Goal: Task Accomplishment & Management: Complete application form

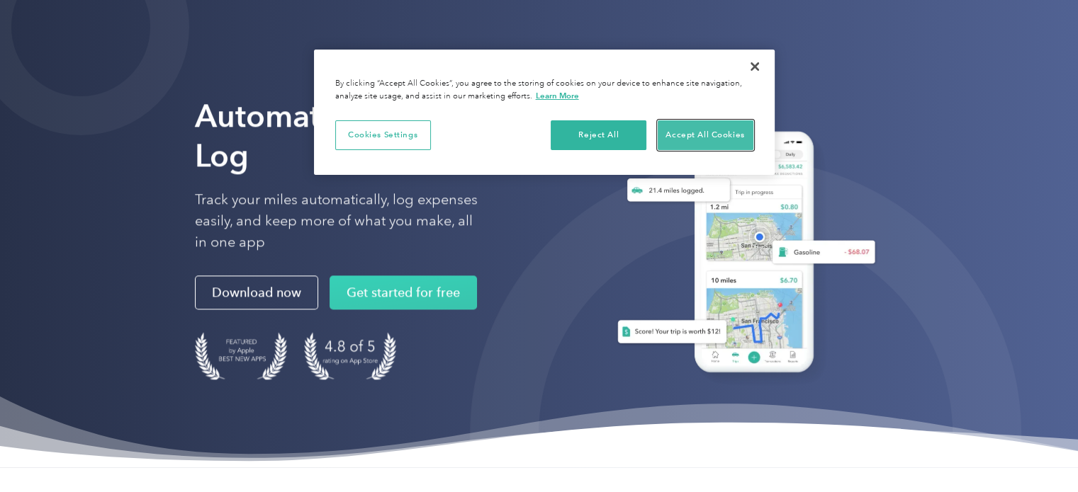
click at [681, 136] on button "Accept All Cookies" at bounding box center [705, 135] width 96 height 30
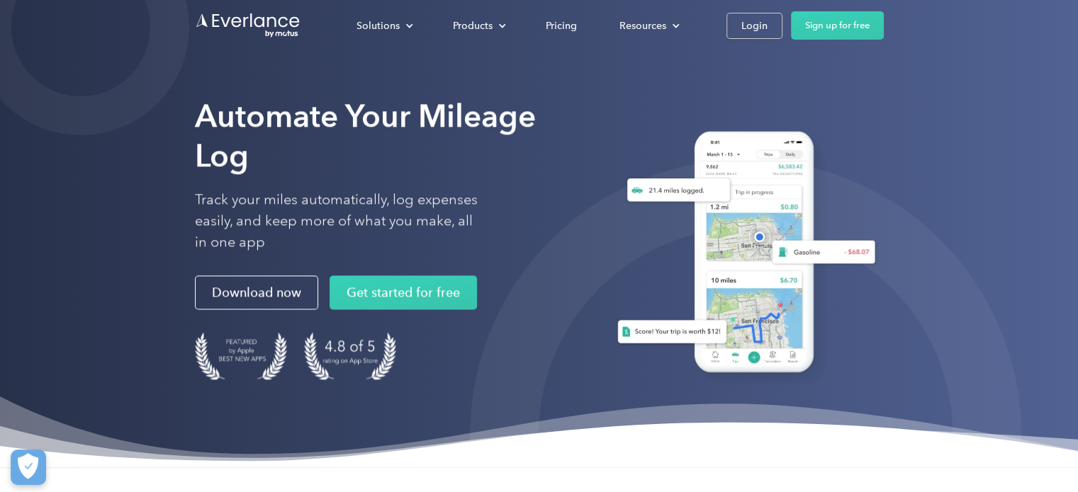
click at [812, 11] on div "Solutions For companies Easy vehicle reimbursements For self-employed Maximize …" at bounding box center [539, 25] width 689 height 51
click at [738, 23] on link "Login" at bounding box center [754, 26] width 56 height 26
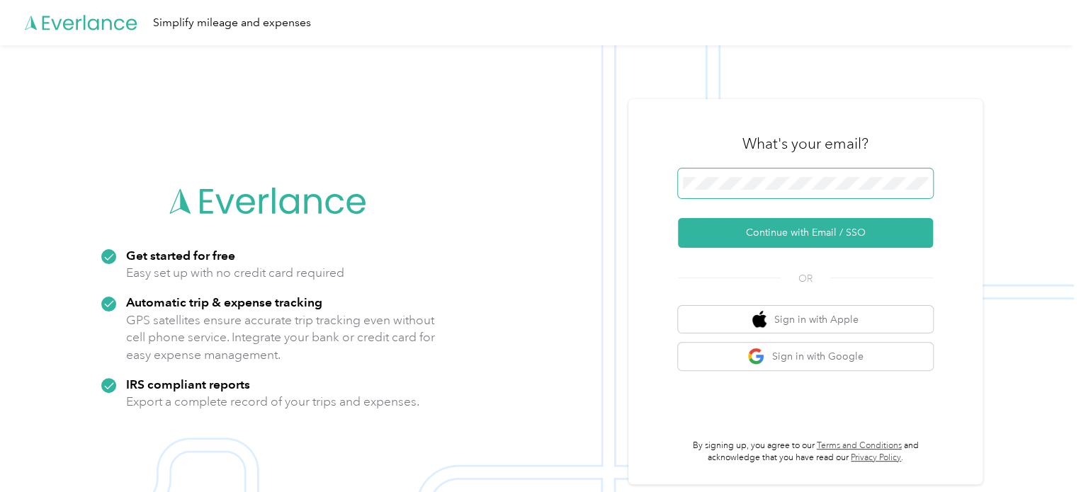
click at [716, 191] on span at bounding box center [805, 184] width 255 height 30
click at [728, 175] on span at bounding box center [805, 184] width 255 height 30
click at [725, 190] on span at bounding box center [805, 184] width 255 height 30
click at [678, 218] on button "Continue with Email / SSO" at bounding box center [805, 233] width 255 height 30
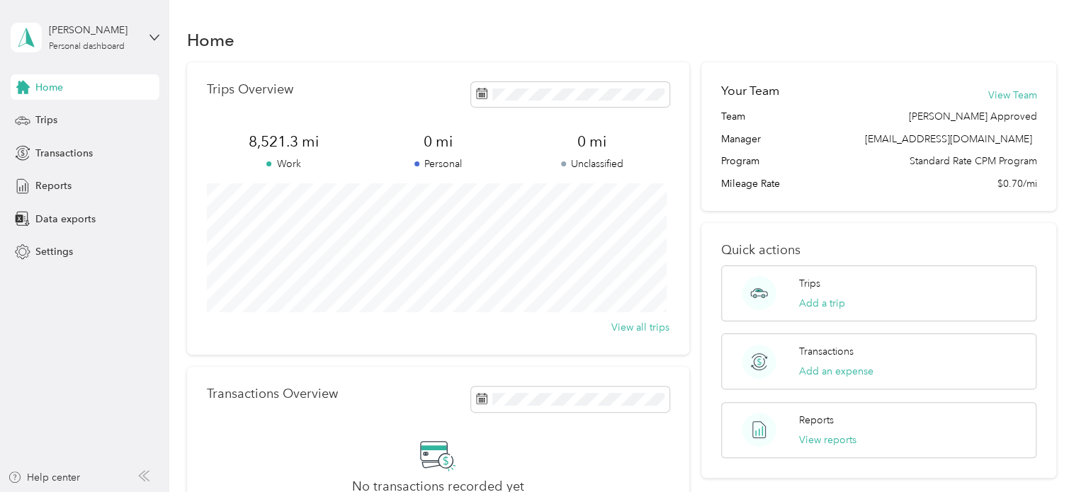
click at [159, 368] on aside "Brady Wynia Personal dashboard Home Trips Transactions Reports Data exports Set…" at bounding box center [84, 246] width 169 height 492
click at [43, 122] on span "Trips" at bounding box center [46, 120] width 22 height 15
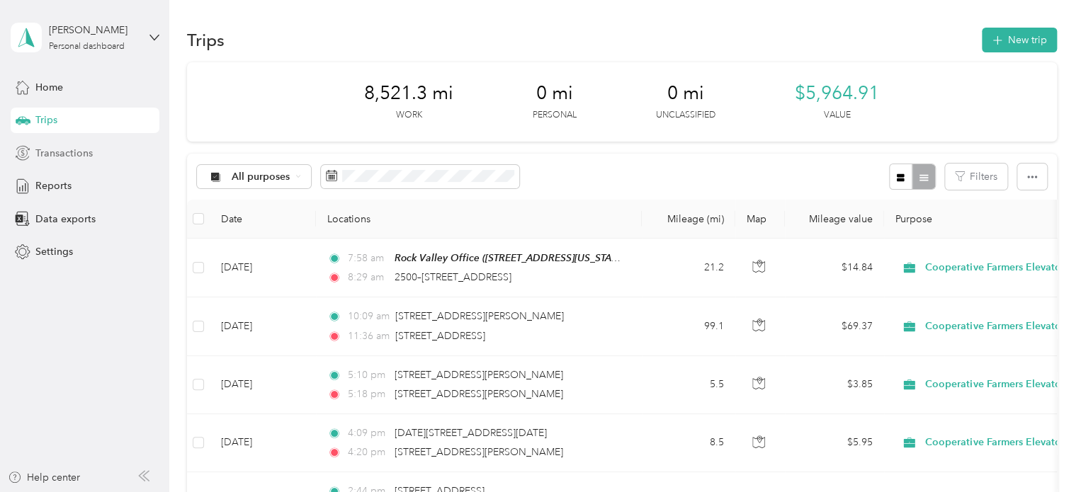
click at [79, 161] on div "Transactions" at bounding box center [85, 153] width 149 height 26
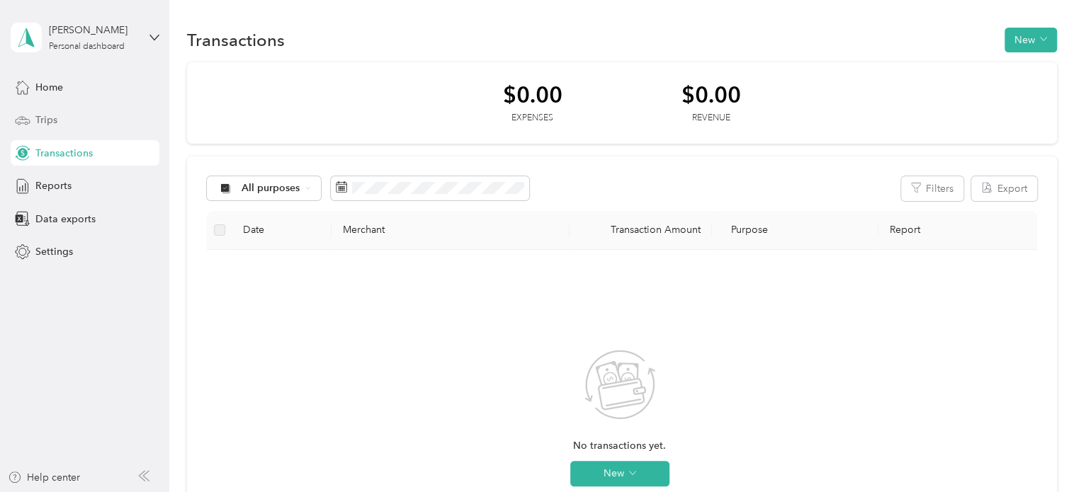
click at [29, 121] on icon at bounding box center [23, 119] width 14 height 6
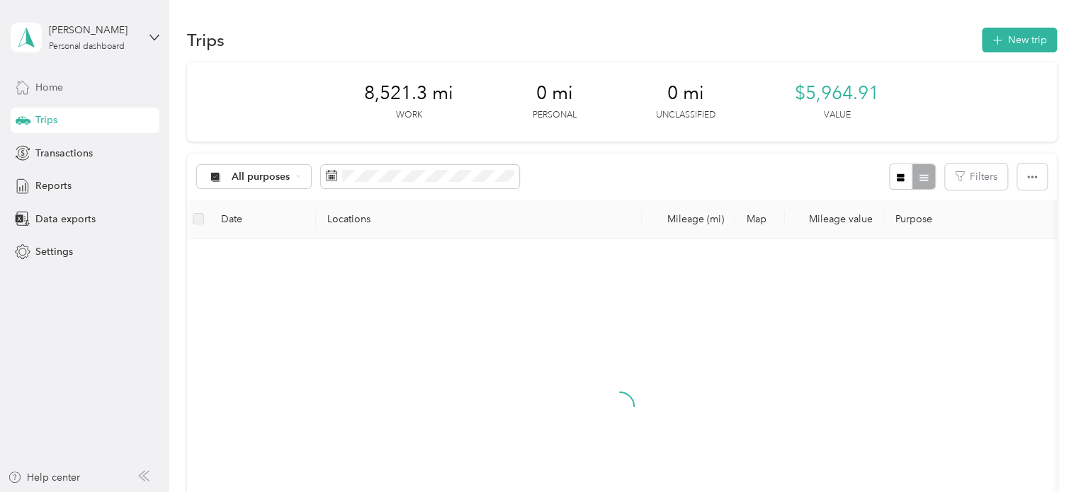
click at [55, 84] on span "Home" at bounding box center [49, 87] width 28 height 15
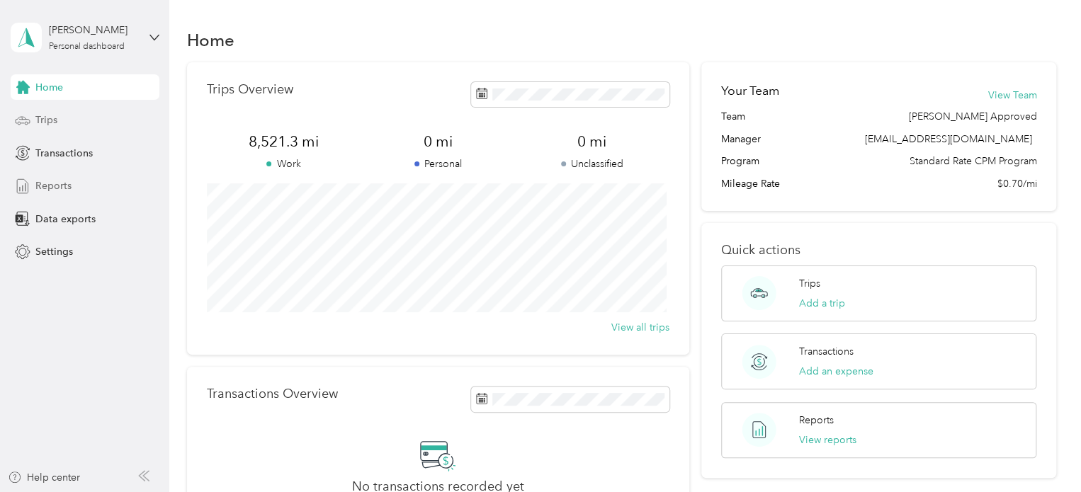
click at [65, 189] on span "Reports" at bounding box center [53, 186] width 36 height 15
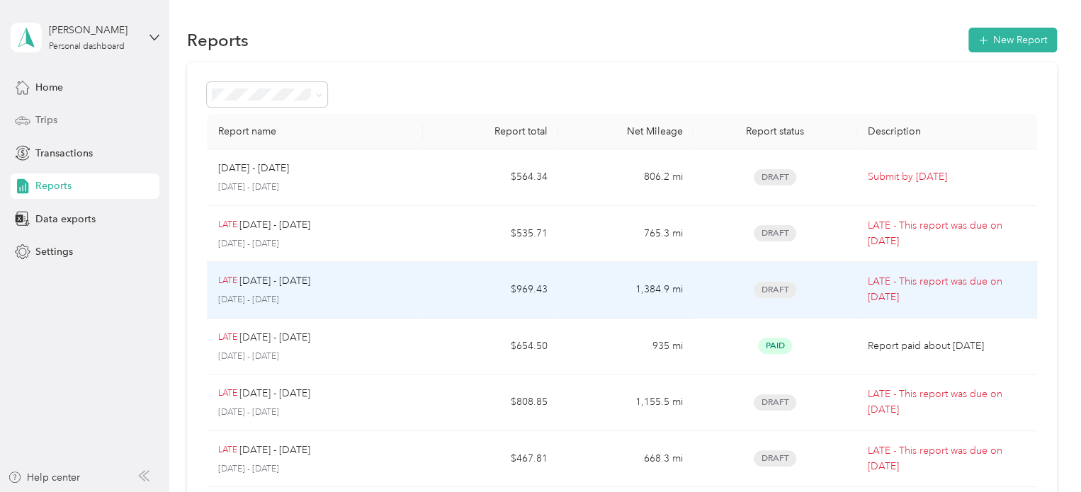
click at [350, 287] on div "LATE Jun 1 - 30, 2025" at bounding box center [315, 281] width 194 height 16
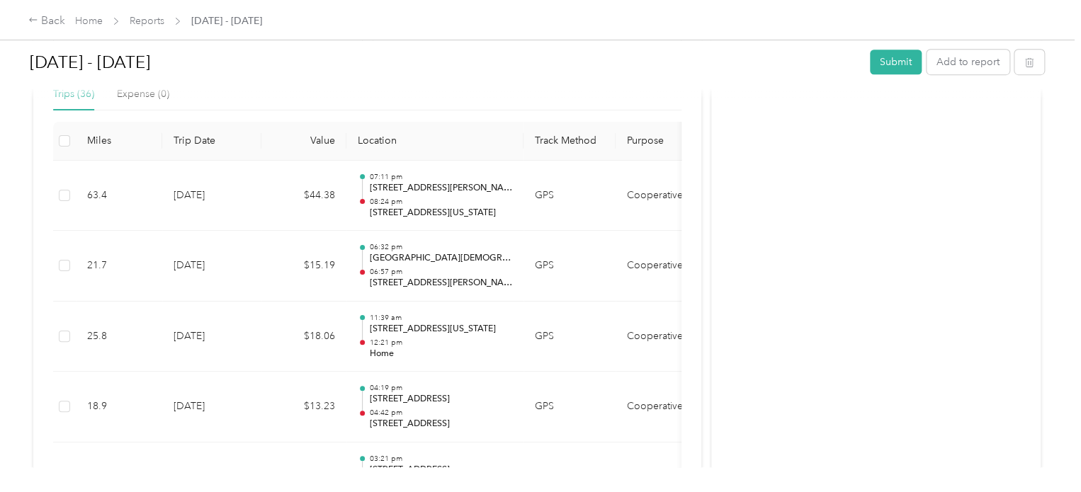
scroll to position [354, 0]
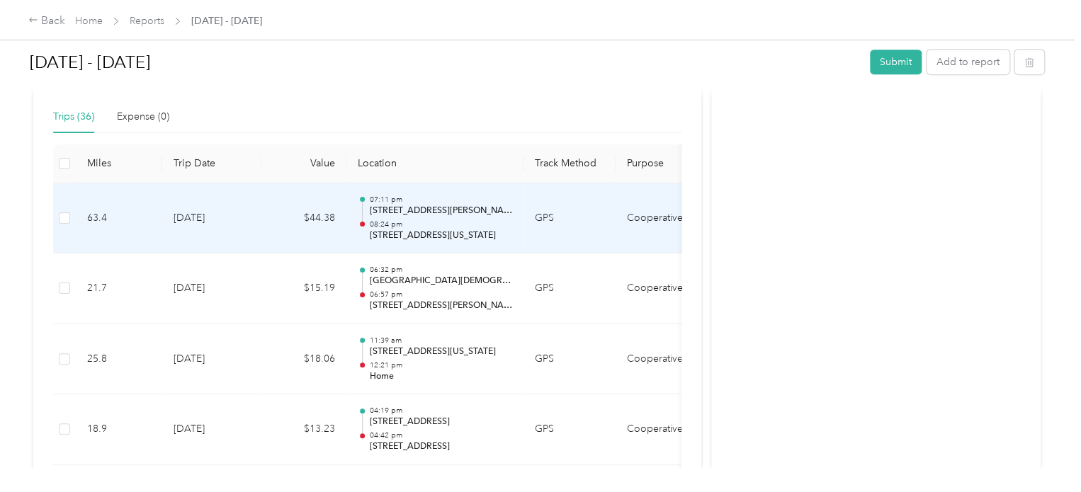
click at [455, 220] on p "08:24 pm" at bounding box center [440, 225] width 143 height 10
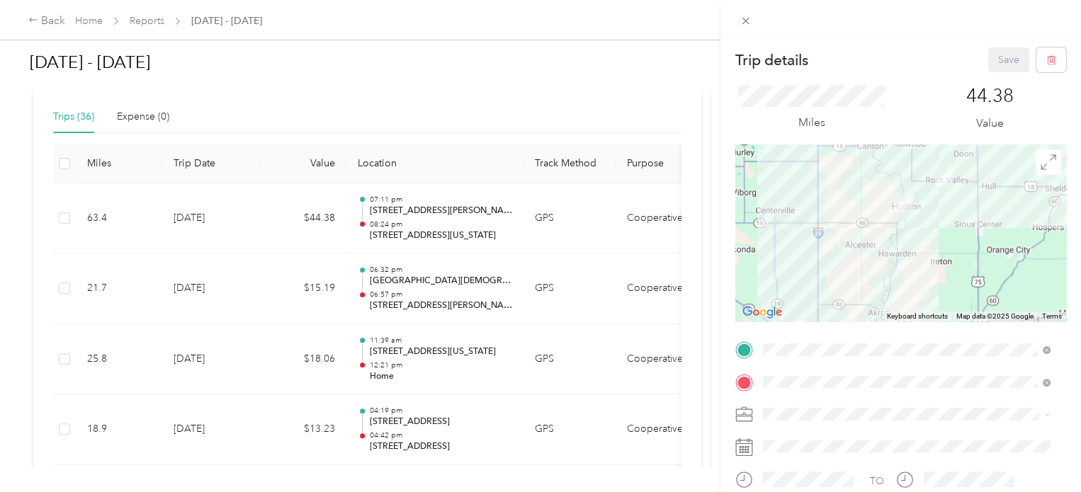
click at [453, 286] on div "Trip details Save This trip cannot be edited because it is either under review,…" at bounding box center [540, 246] width 1081 height 492
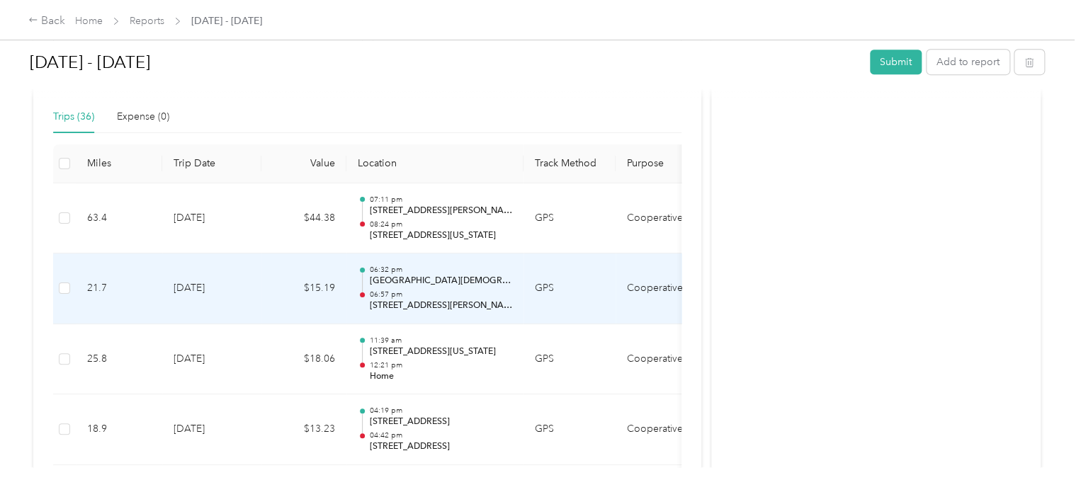
click at [453, 286] on p "Doon Christian School, 260th Street, Doon, Lyon County, Iowa, 51235, USA" at bounding box center [440, 281] width 143 height 13
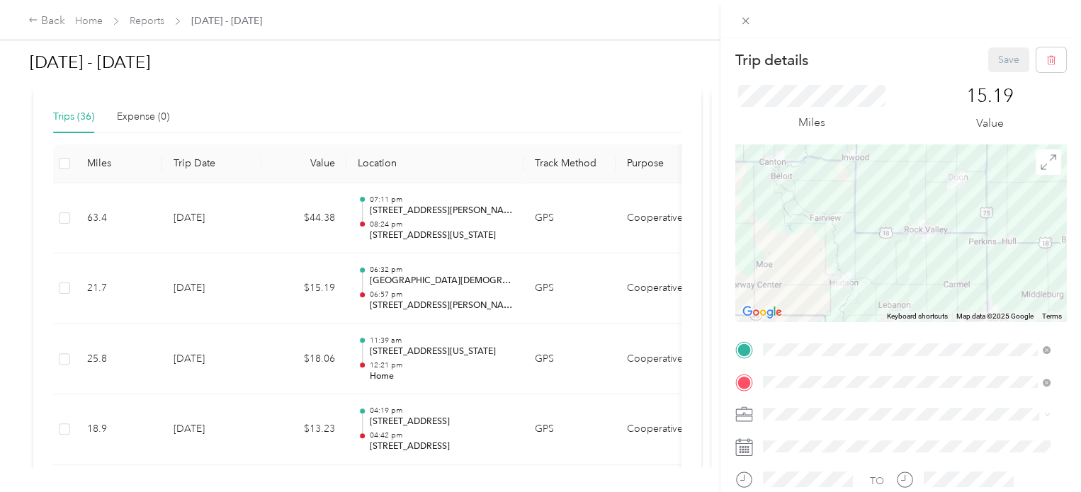
click at [407, 346] on div "Trip details Save This trip cannot be edited because it is either under review,…" at bounding box center [540, 246] width 1081 height 492
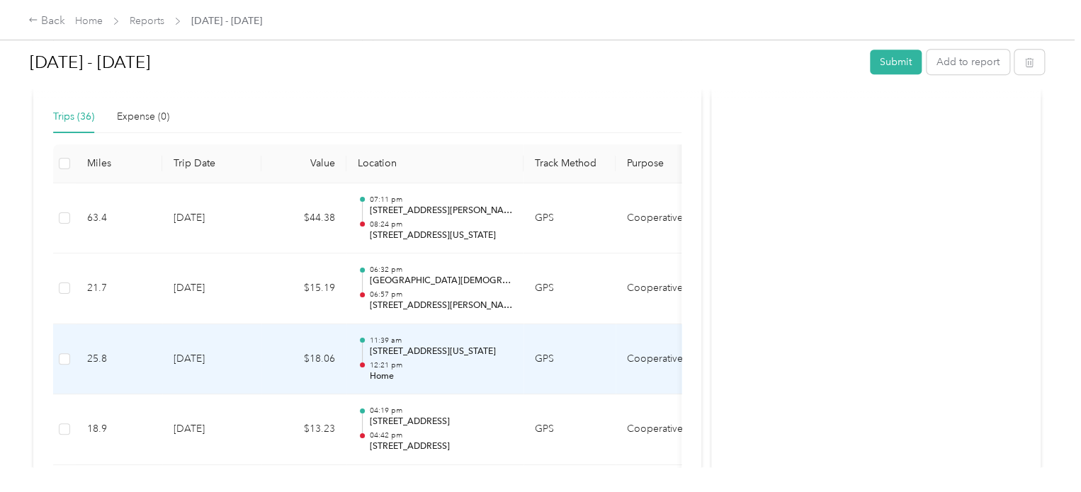
click at [407, 346] on p "1809, Main Street, Rock Valley, Sioux County, Iowa, 51247, USA" at bounding box center [440, 352] width 143 height 13
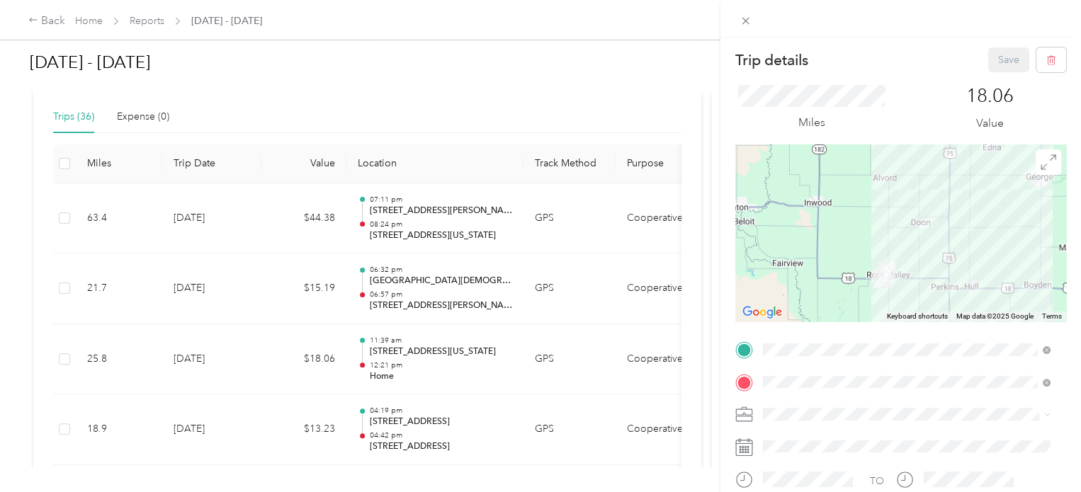
click at [414, 422] on div "Trip details Save This trip cannot be edited because it is either under review,…" at bounding box center [540, 246] width 1081 height 492
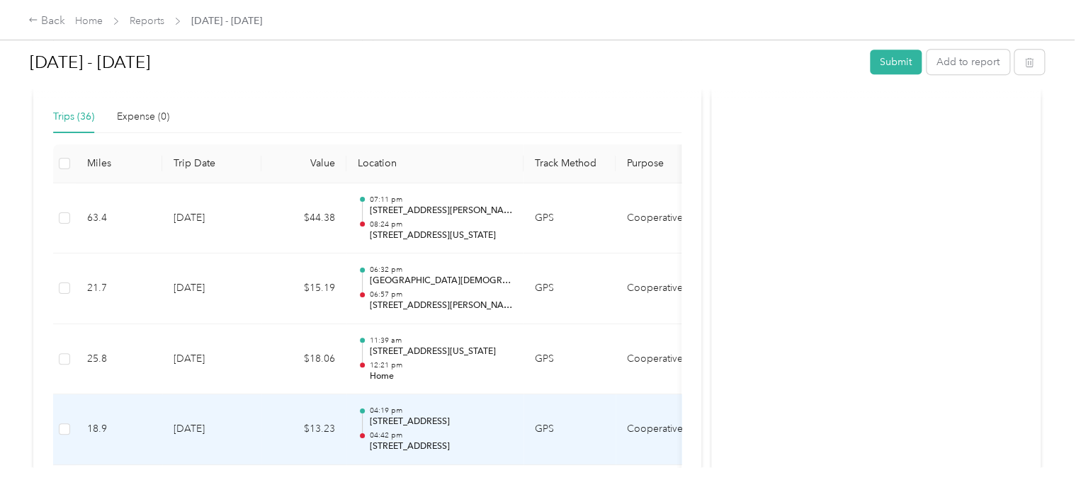
click at [414, 422] on p "2648–2664 160th St, Rock Rapids, IA" at bounding box center [440, 422] width 143 height 13
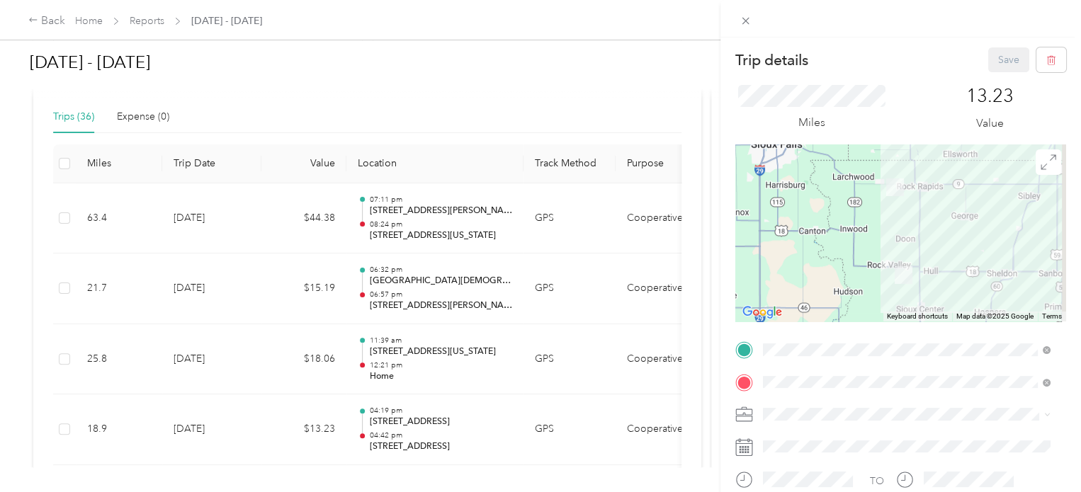
click at [504, 96] on div "Trip details Save This trip cannot be edited because it is either under review,…" at bounding box center [540, 246] width 1081 height 492
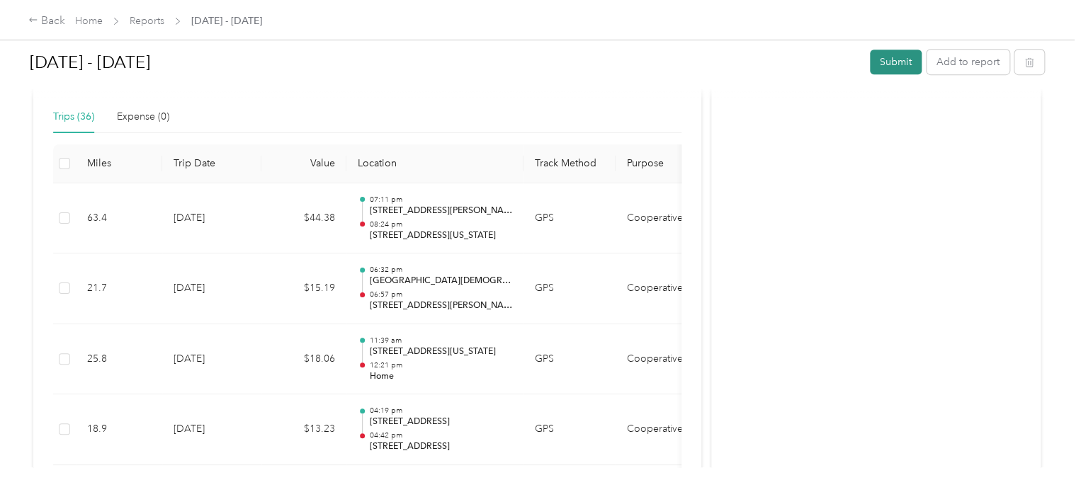
click at [900, 63] on button "Submit" at bounding box center [896, 62] width 52 height 25
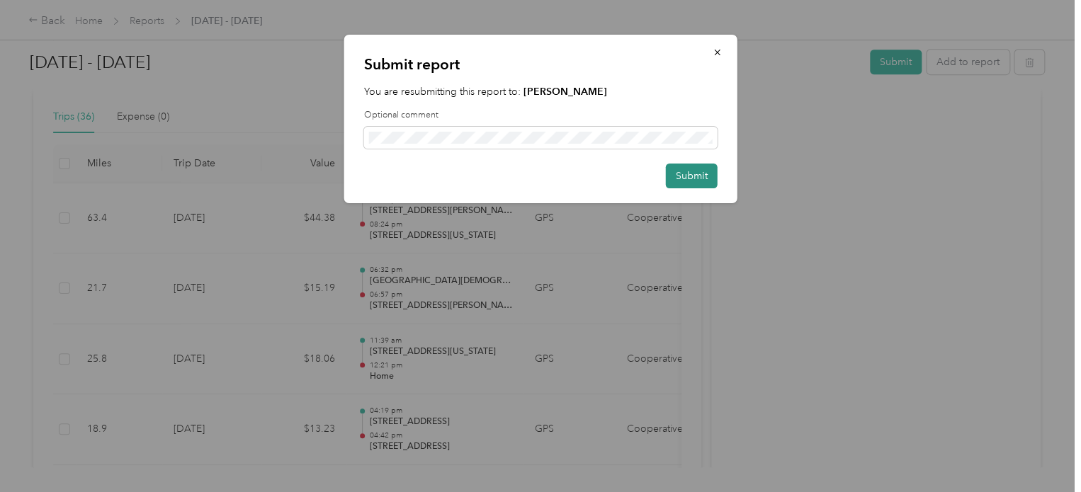
click at [691, 177] on button "Submit" at bounding box center [692, 176] width 52 height 25
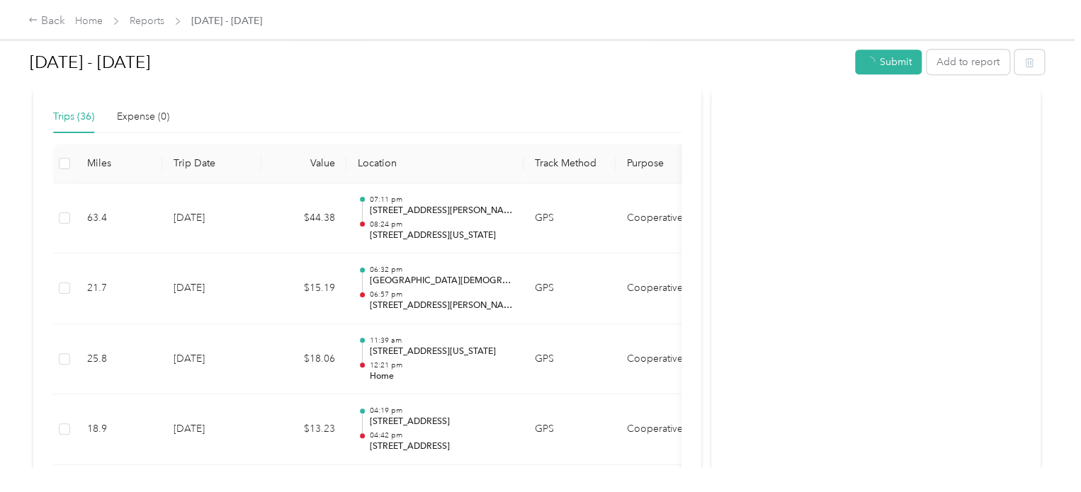
scroll to position [319, 0]
click at [51, 22] on div "Back" at bounding box center [46, 21] width 37 height 17
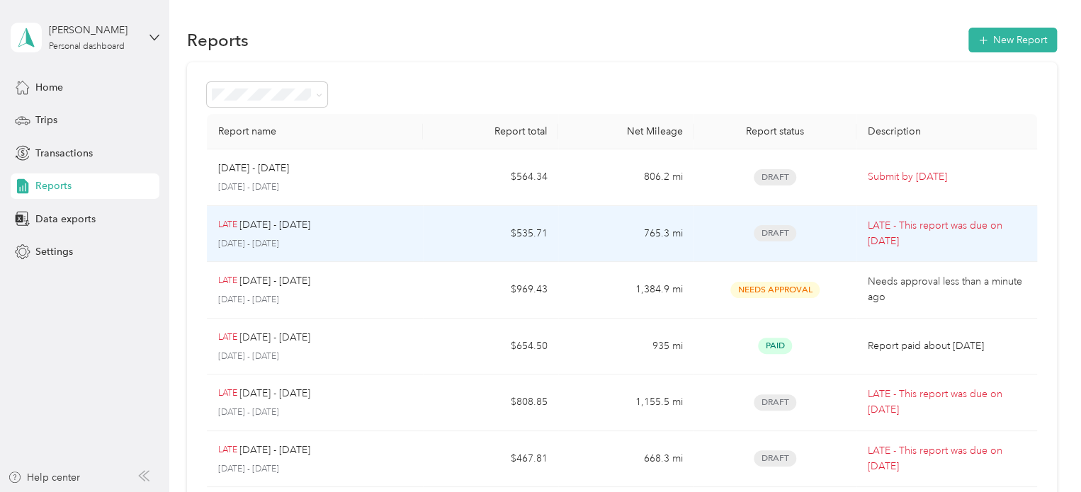
click at [354, 238] on p "July 1 - 31, 2025" at bounding box center [315, 244] width 194 height 13
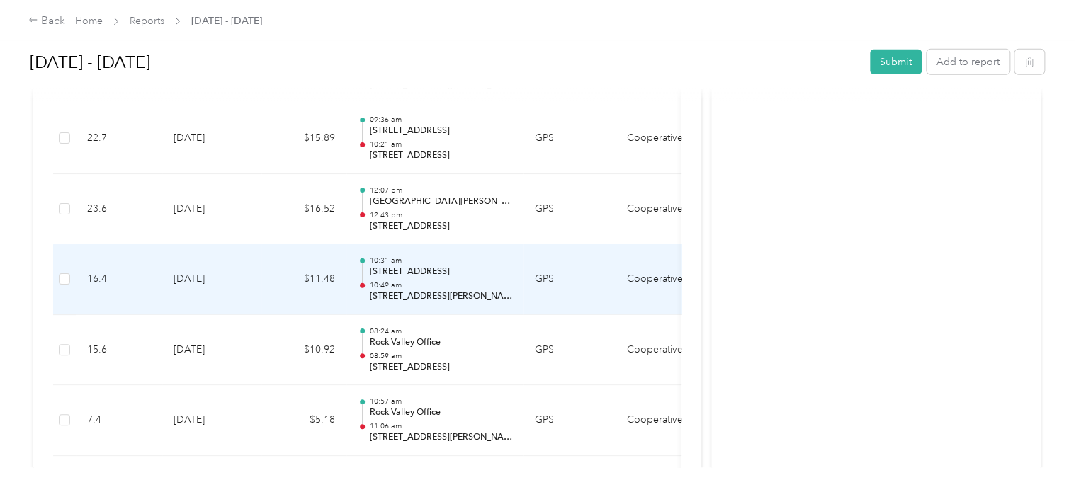
scroll to position [2267, 0]
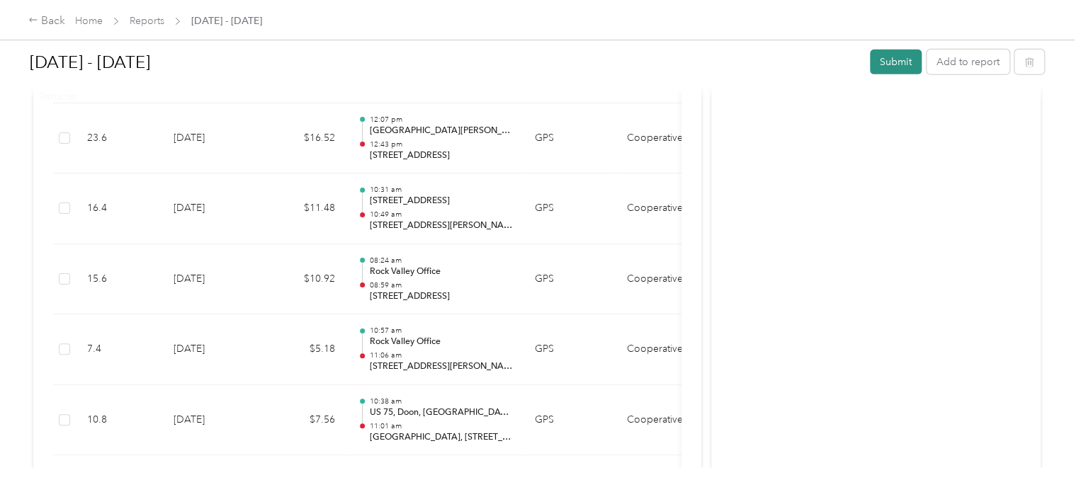
click at [873, 64] on button "Submit" at bounding box center [896, 62] width 52 height 25
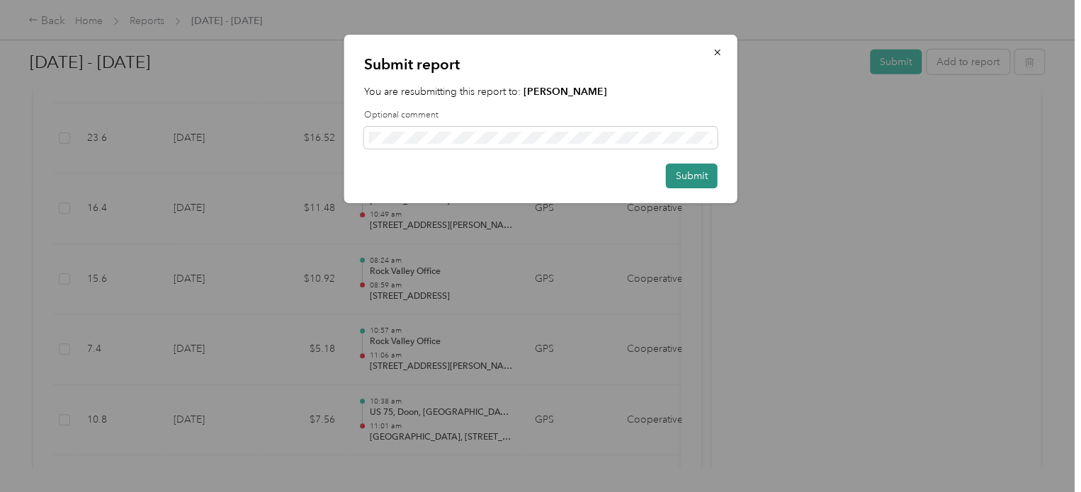
click at [684, 176] on button "Submit" at bounding box center [692, 176] width 52 height 25
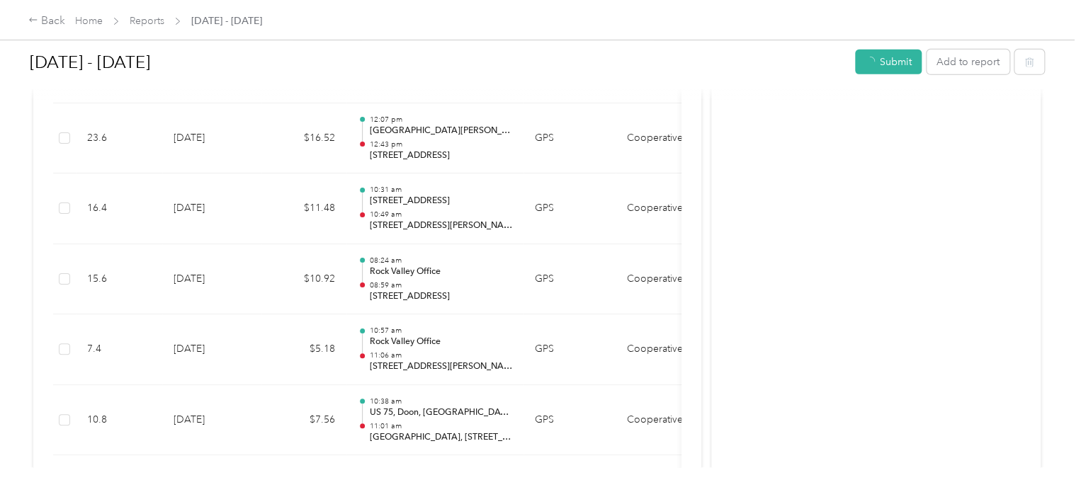
scroll to position [2232, 0]
click at [89, 18] on link "Home" at bounding box center [89, 21] width 28 height 12
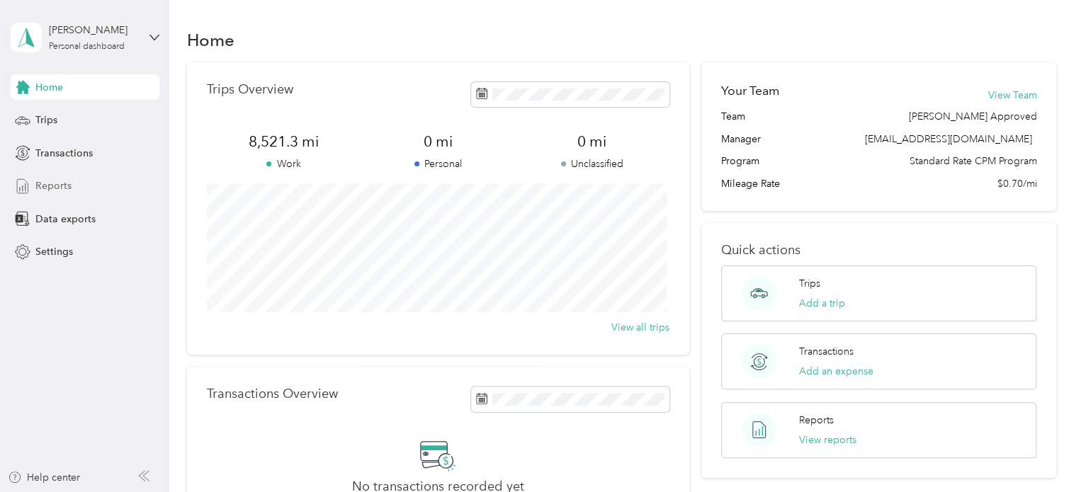
click at [65, 193] on span "Reports" at bounding box center [53, 186] width 36 height 15
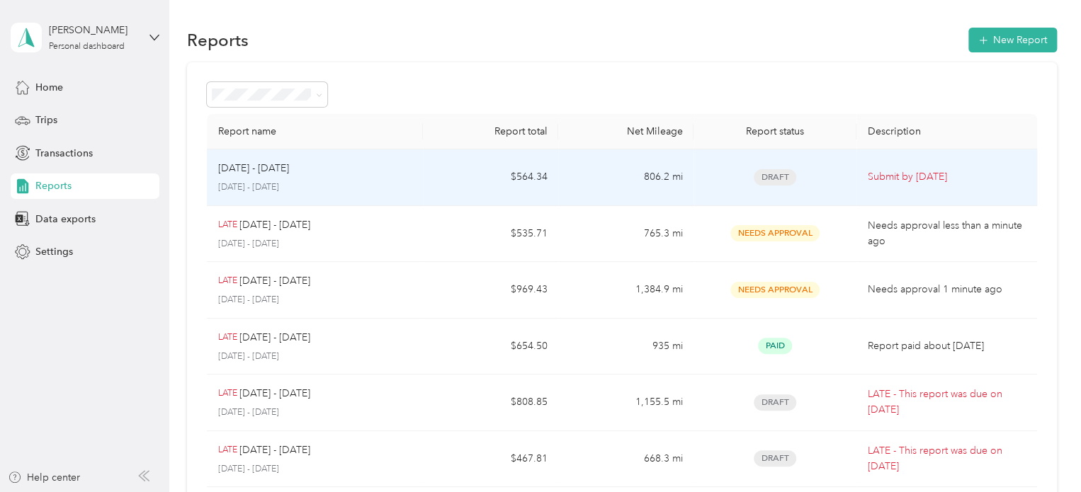
click at [475, 171] on td "$564.34" at bounding box center [490, 177] width 135 height 57
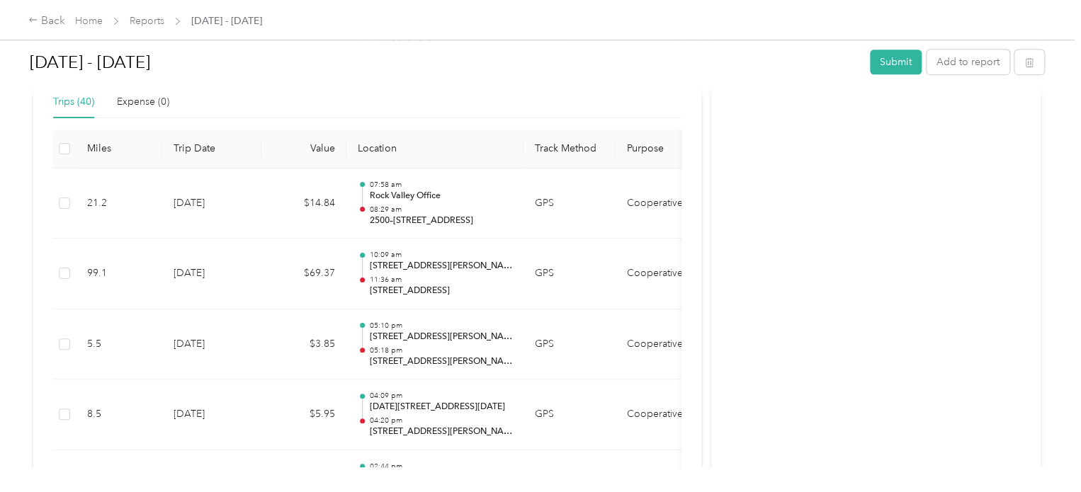
scroll to position [354, 0]
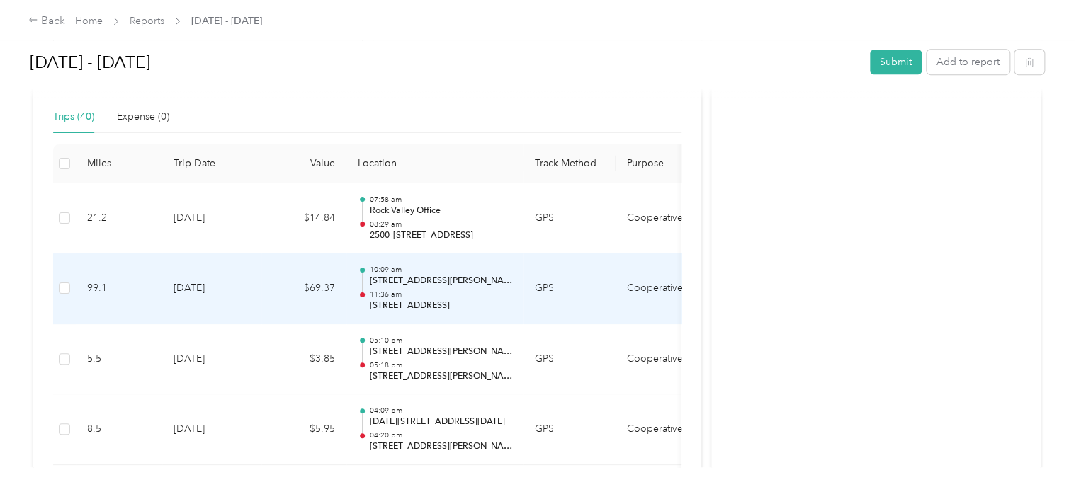
click at [470, 300] on p "2233 Sixth St, Brookings, SD" at bounding box center [440, 306] width 143 height 13
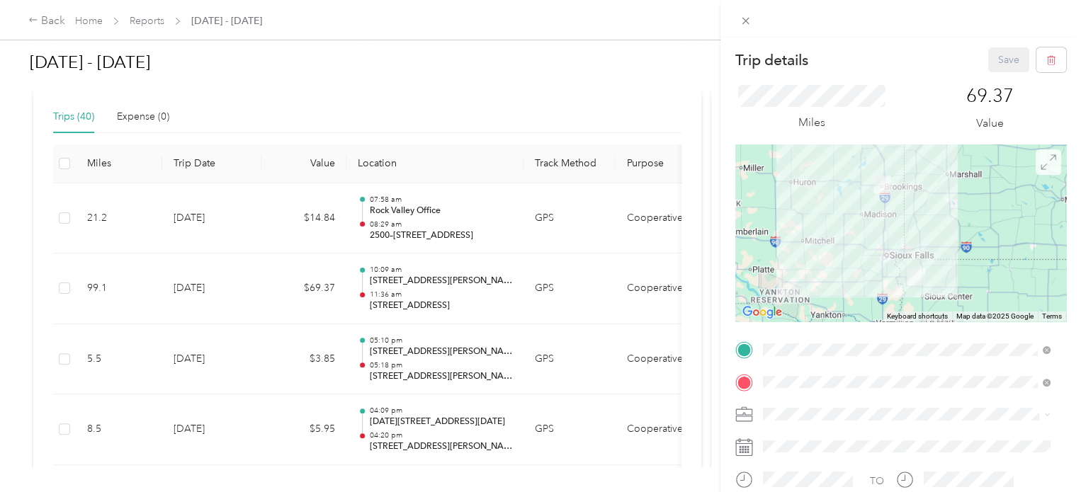
click at [1041, 166] on icon at bounding box center [1049, 162] width 16 height 16
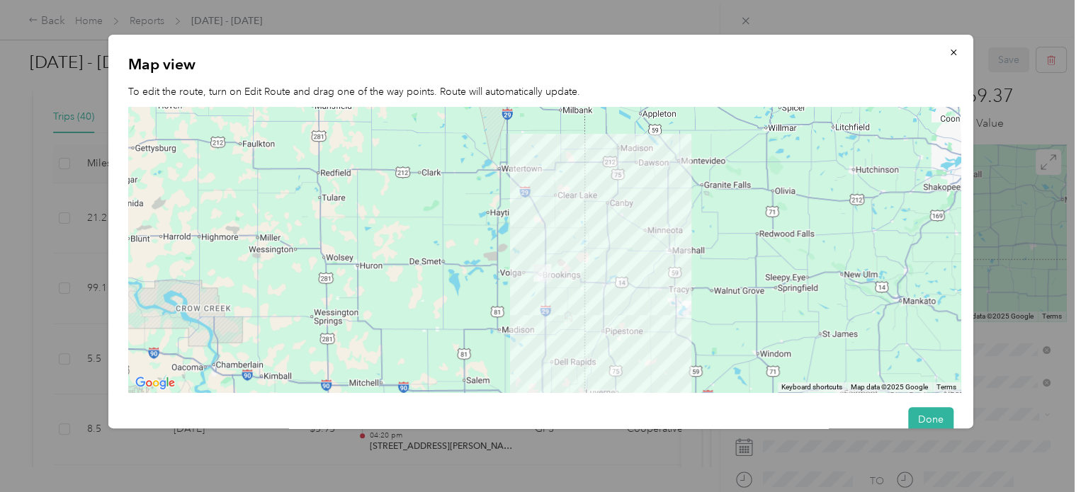
drag, startPoint x: 610, startPoint y: 180, endPoint x: 643, endPoint y: 301, distance: 125.5
click at [643, 301] on div at bounding box center [544, 250] width 832 height 286
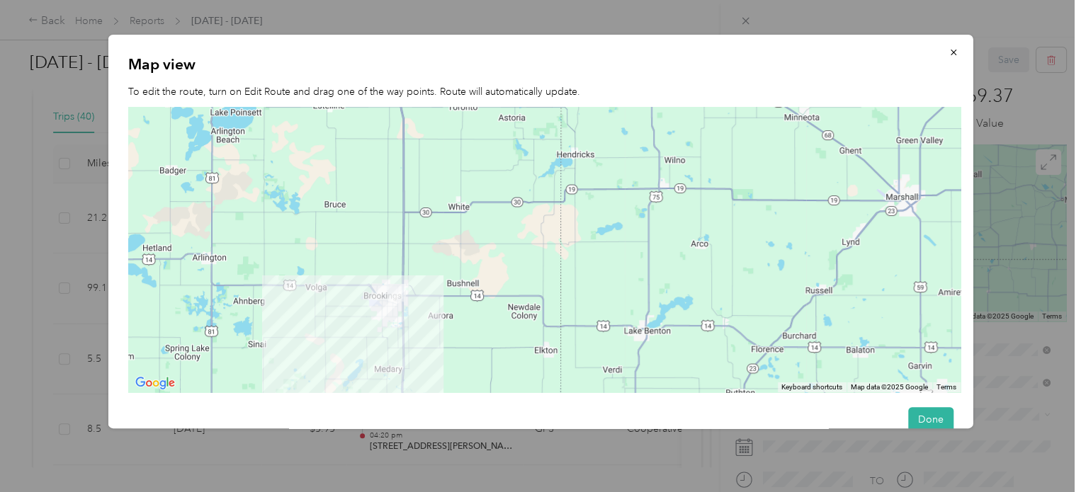
drag, startPoint x: 378, startPoint y: 319, endPoint x: 395, endPoint y: 288, distance: 34.5
click at [395, 288] on img at bounding box center [396, 292] width 29 height 29
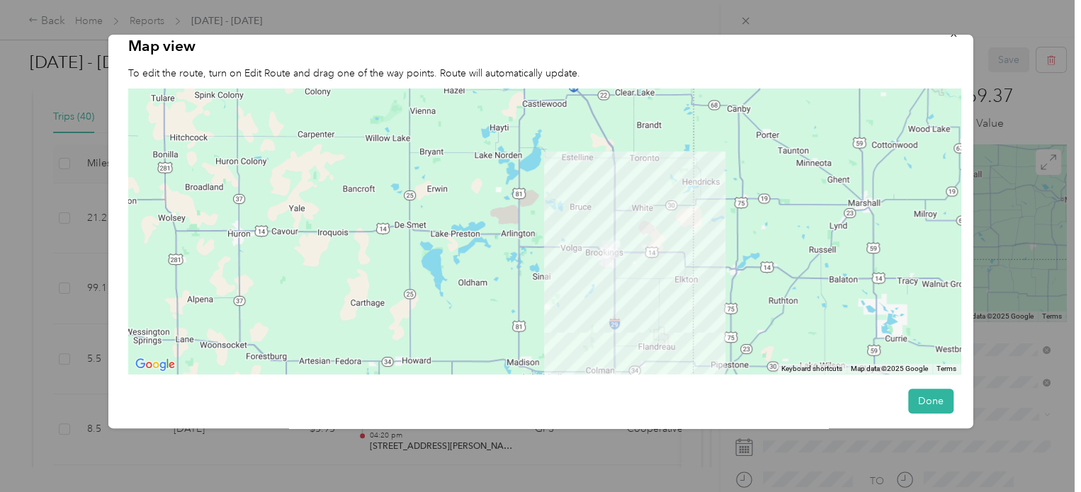
scroll to position [28, 0]
click at [934, 391] on button "Done" at bounding box center [930, 401] width 45 height 25
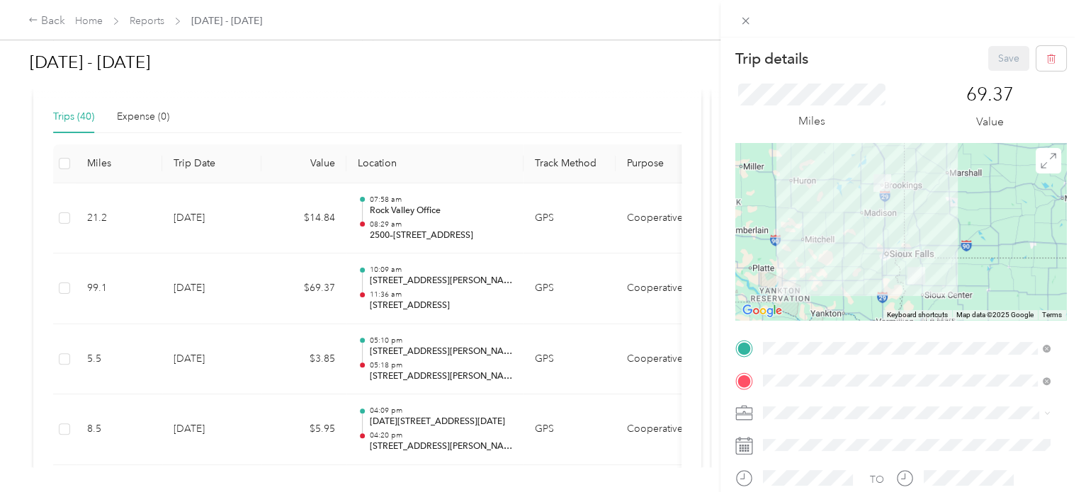
scroll to position [0, 0]
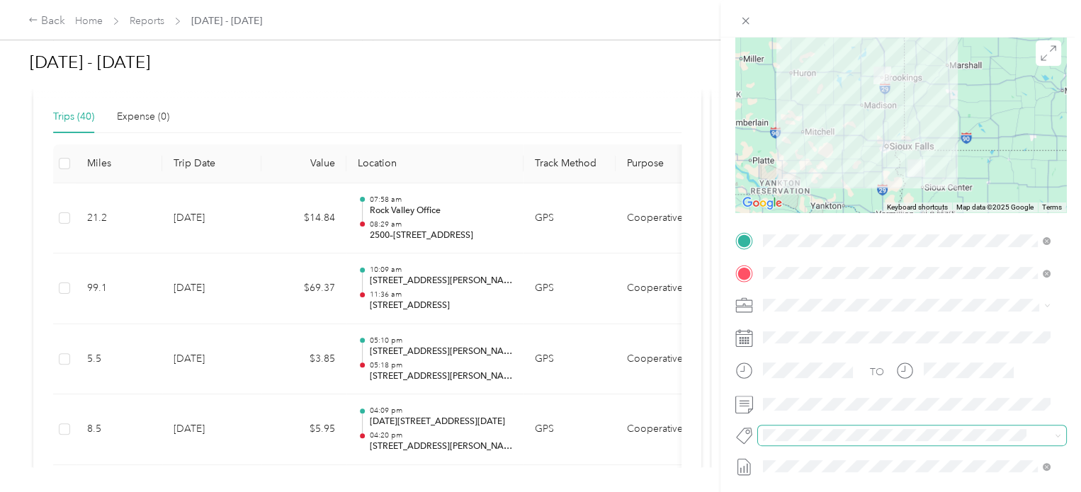
scroll to position [38, 0]
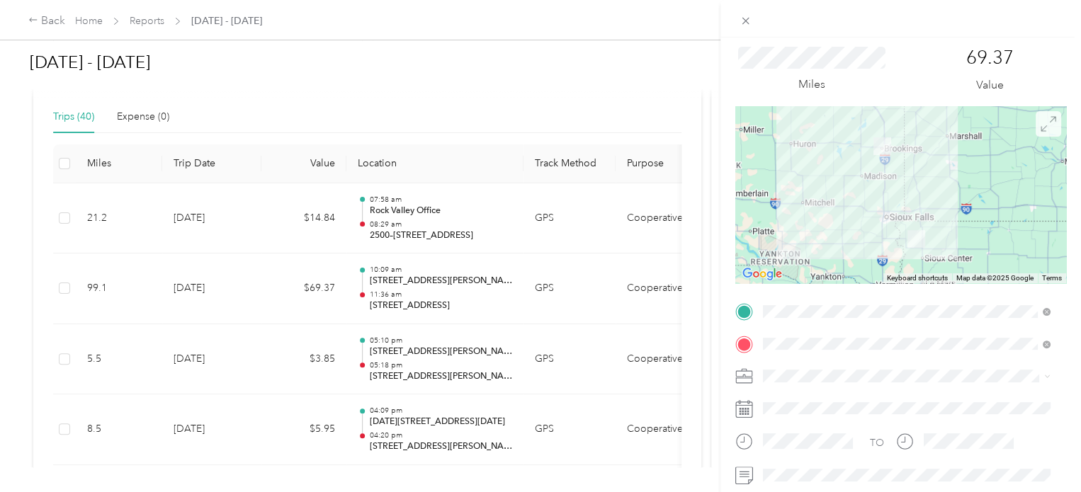
click at [1041, 130] on icon at bounding box center [1048, 123] width 14 height 14
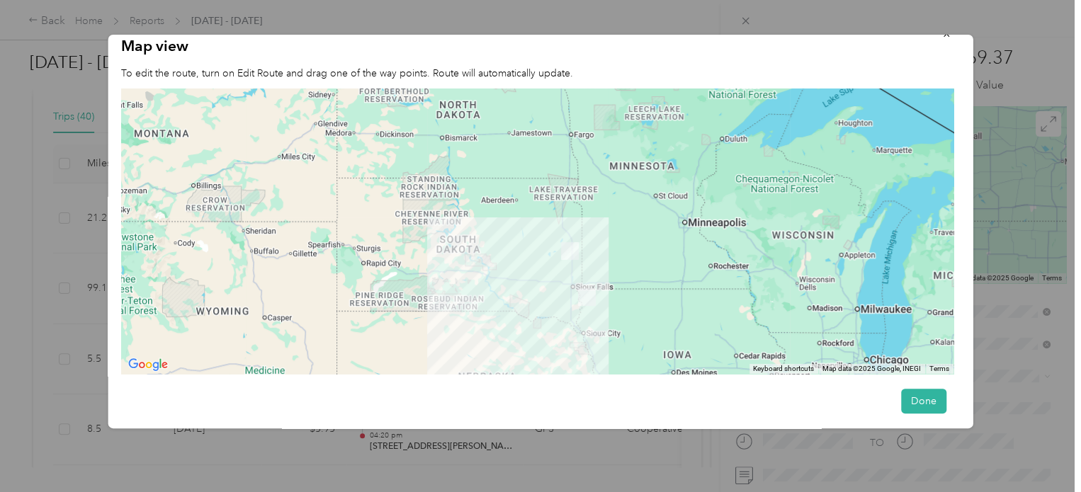
scroll to position [28, 0]
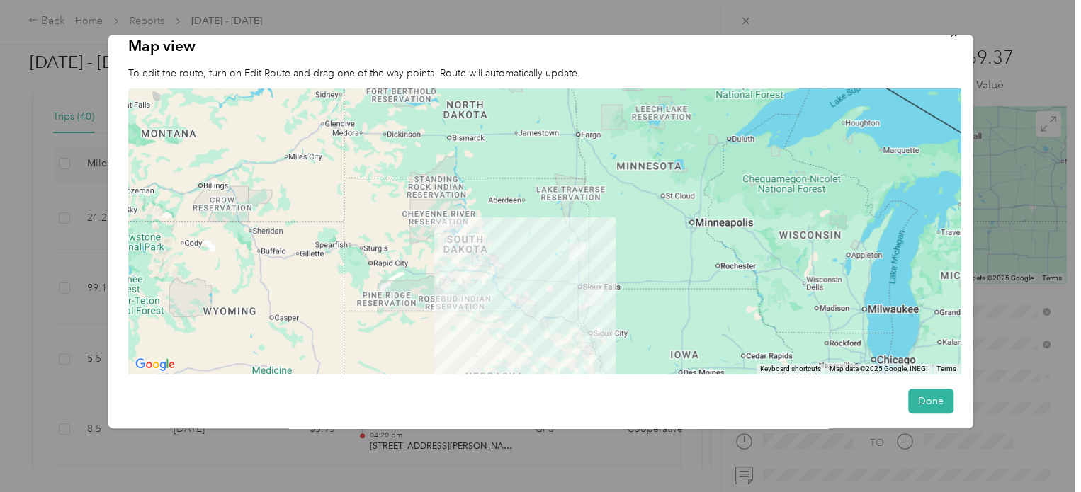
click at [261, 462] on div at bounding box center [540, 246] width 1081 height 492
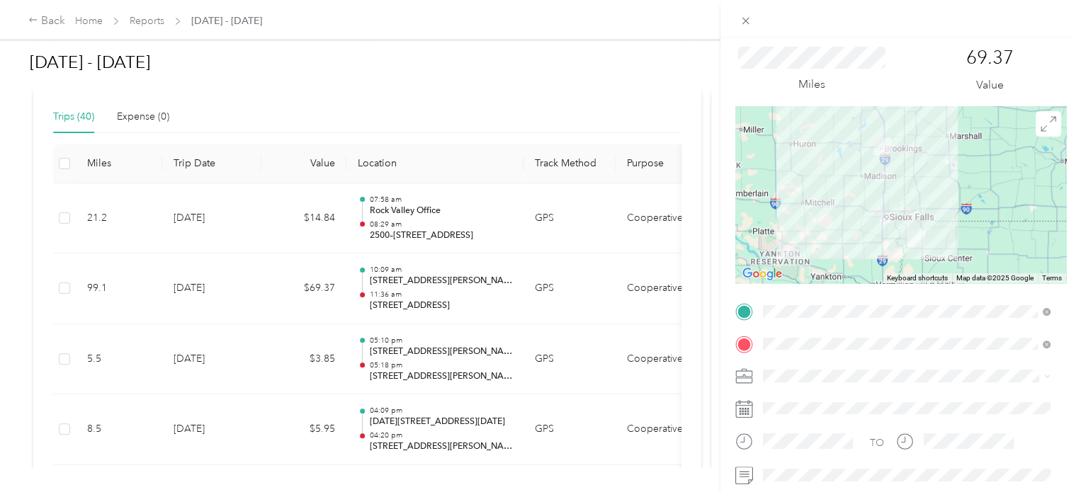
click at [62, 216] on div "Trip details Save This trip cannot be edited because it is either under review,…" at bounding box center [540, 246] width 1081 height 492
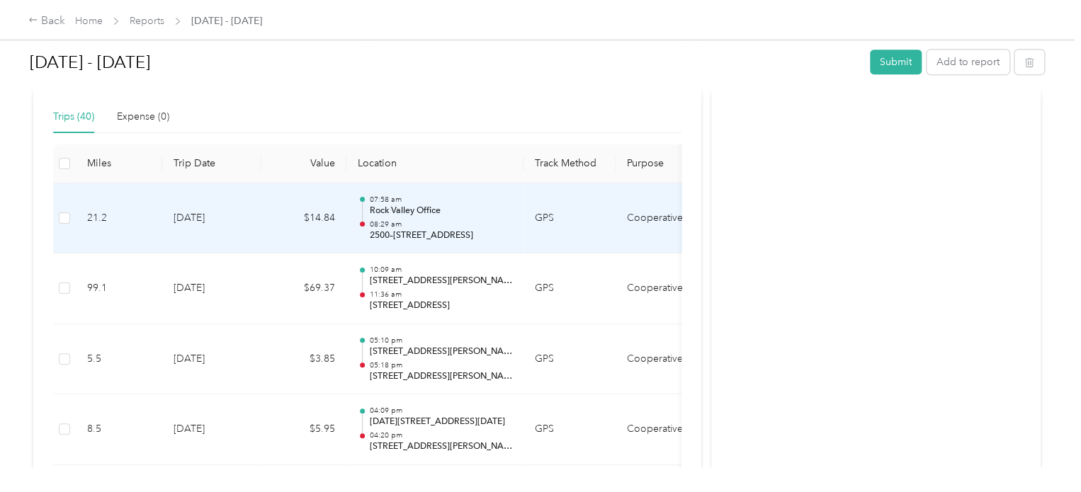
click at [450, 220] on p "08:29 am" at bounding box center [440, 225] width 143 height 10
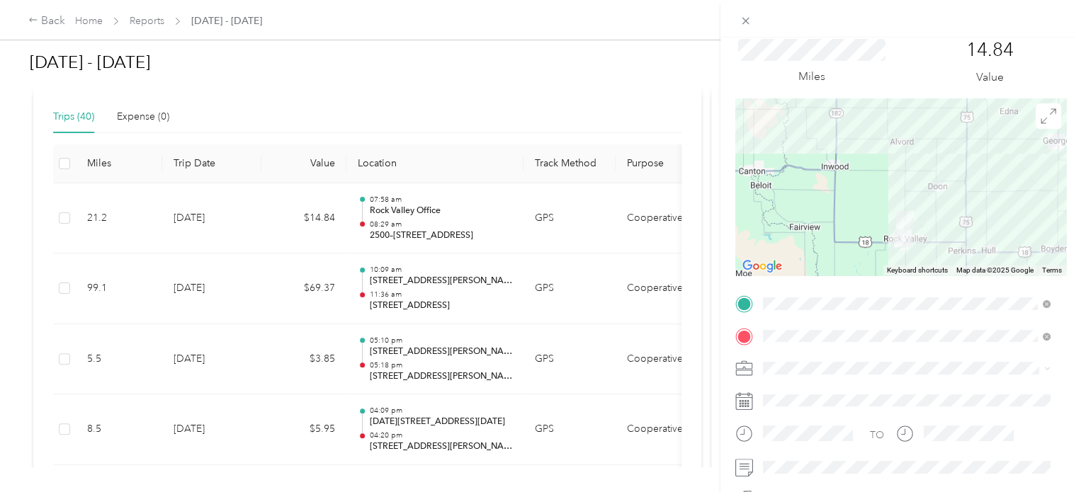
scroll to position [71, 0]
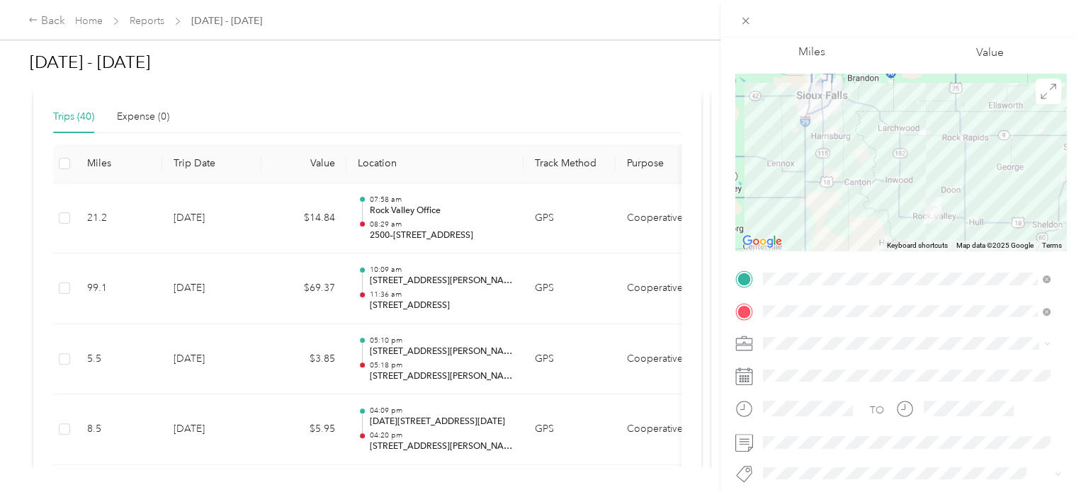
click at [813, 53] on p "Miles" at bounding box center [811, 52] width 27 height 18
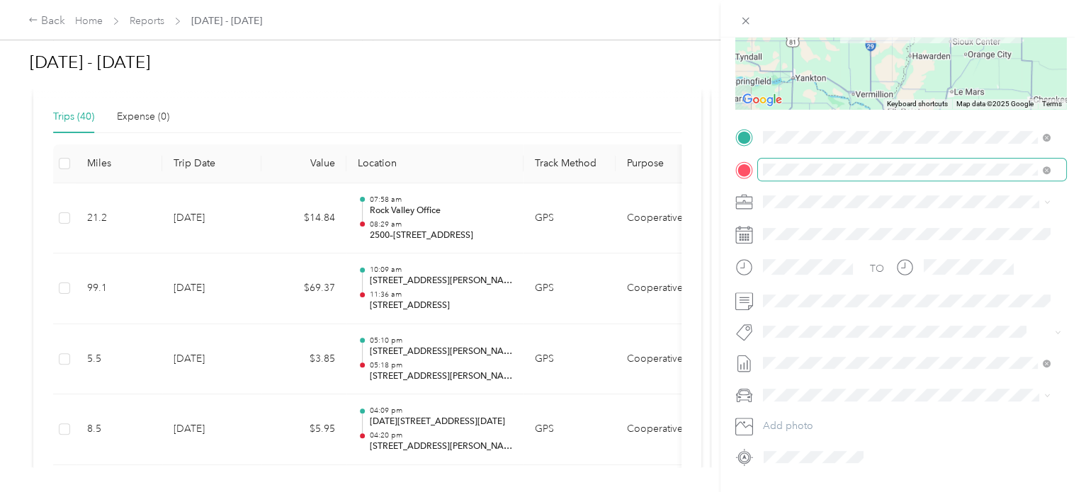
scroll to position [251, 0]
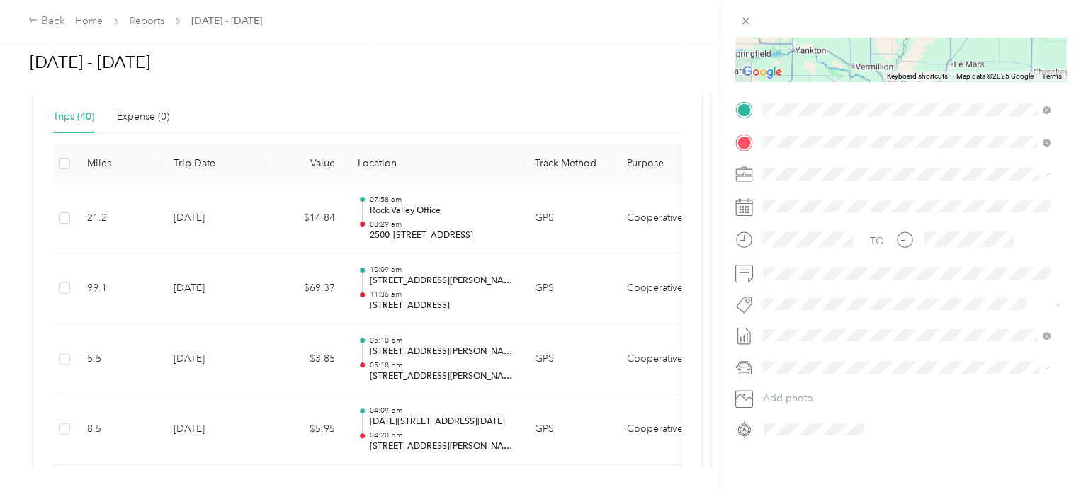
click at [402, 101] on div "Trip details Save This trip cannot be edited because it is either under review,…" at bounding box center [540, 246] width 1081 height 492
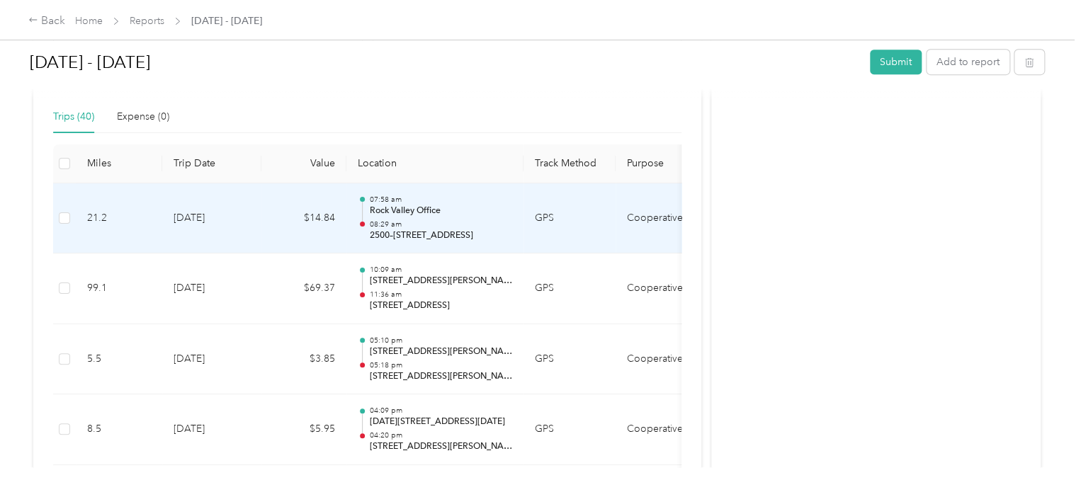
click at [498, 217] on div "07:58 am Rock Valley Office 08:29 am 2500–2544 290th St, Rock Valley, IA" at bounding box center [440, 218] width 143 height 47
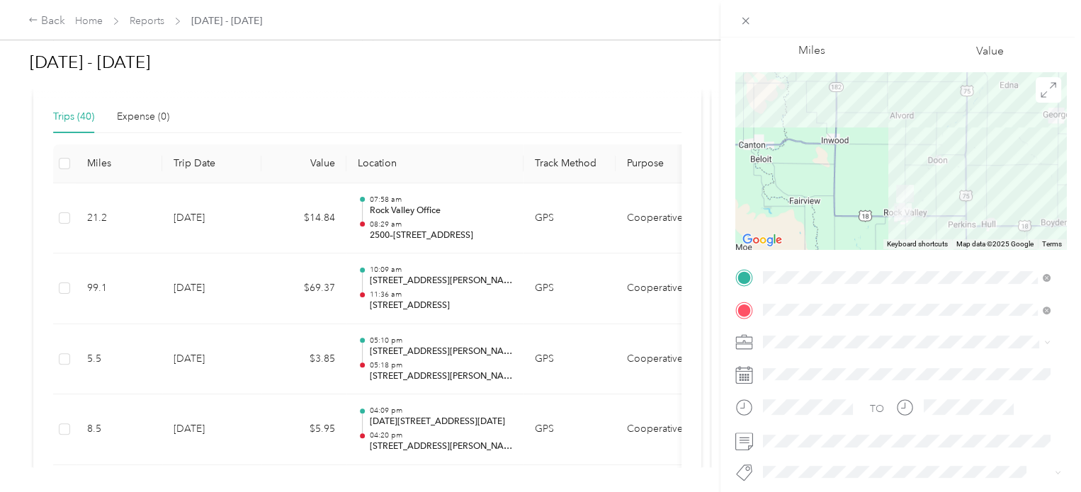
scroll to position [0, 0]
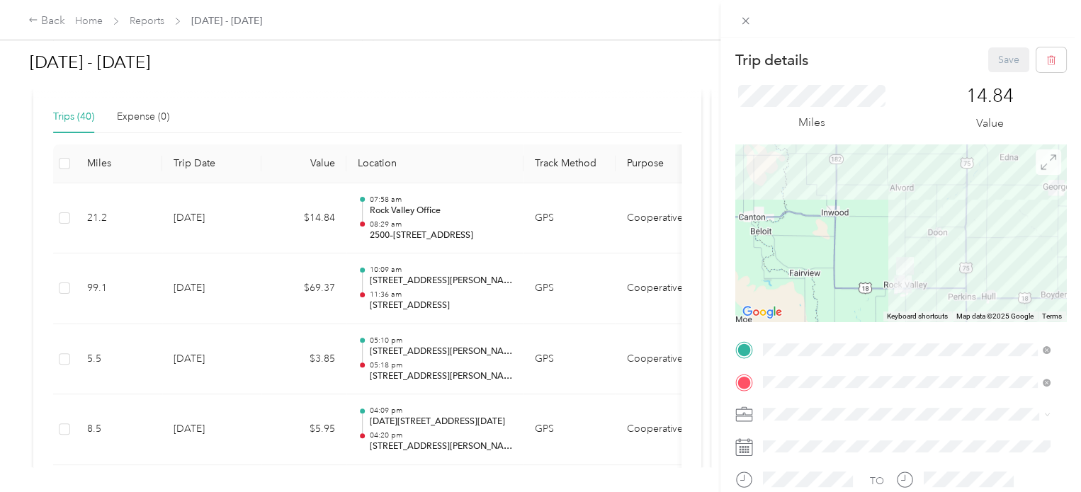
click at [1049, 154] on span at bounding box center [1049, 162] width 26 height 26
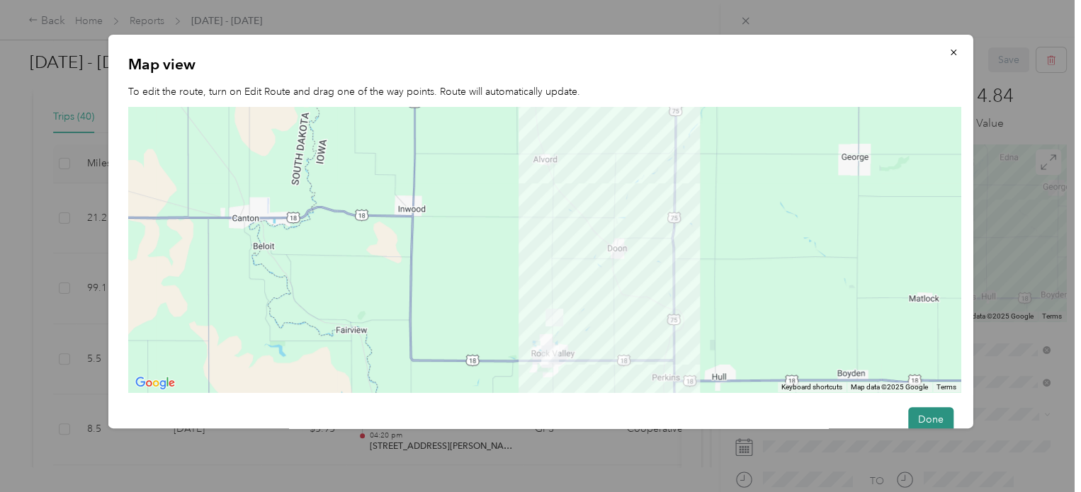
click at [918, 410] on button "Done" at bounding box center [930, 419] width 45 height 25
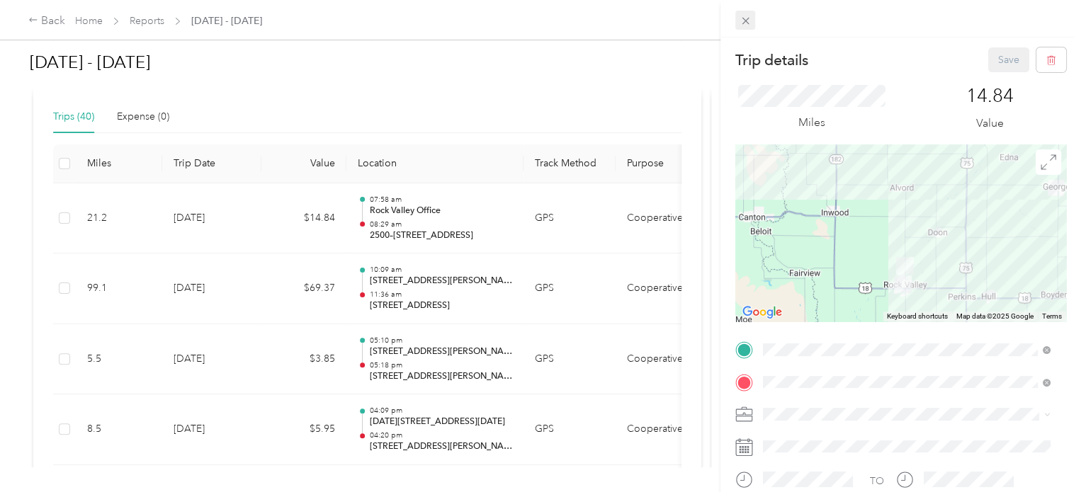
click at [749, 15] on icon at bounding box center [746, 21] width 12 height 12
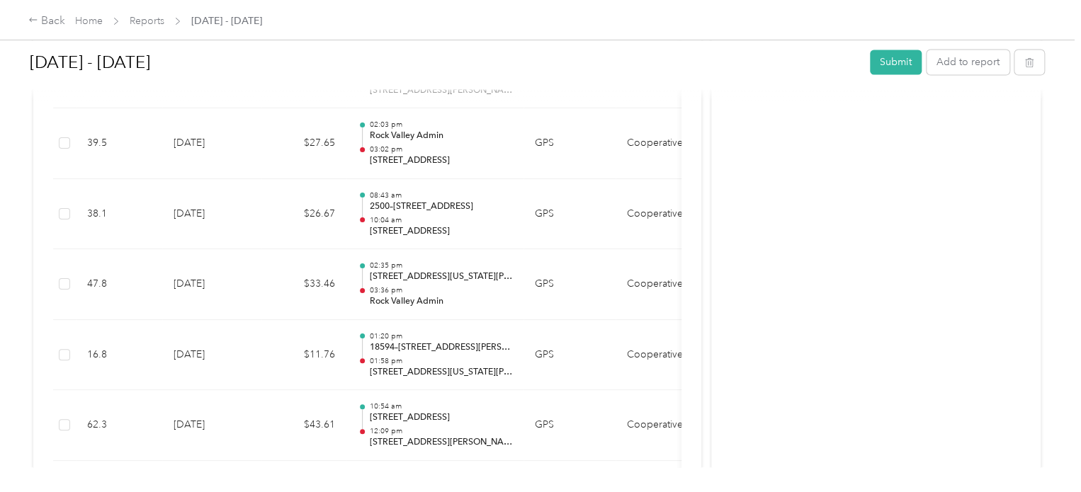
scroll to position [1275, 0]
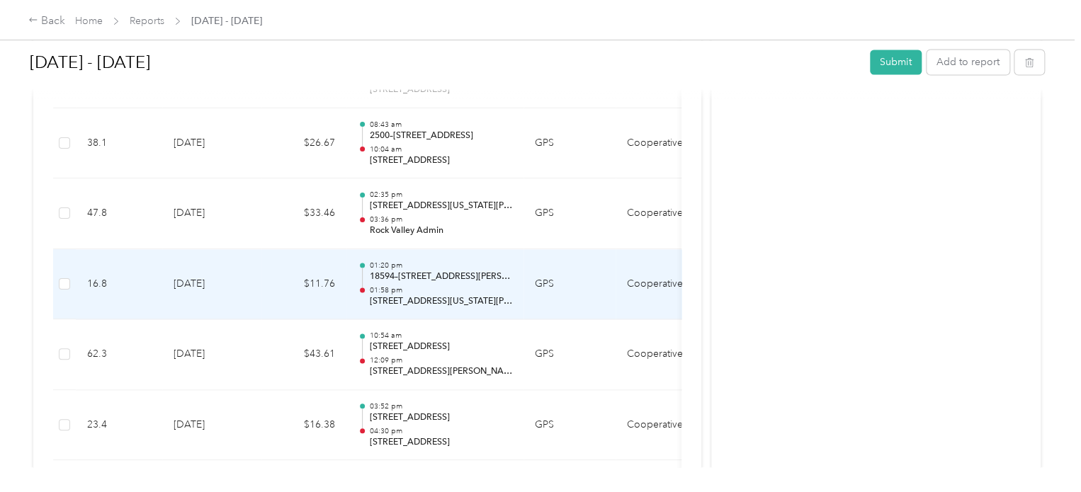
click at [461, 288] on p "01:58 pm" at bounding box center [440, 291] width 143 height 10
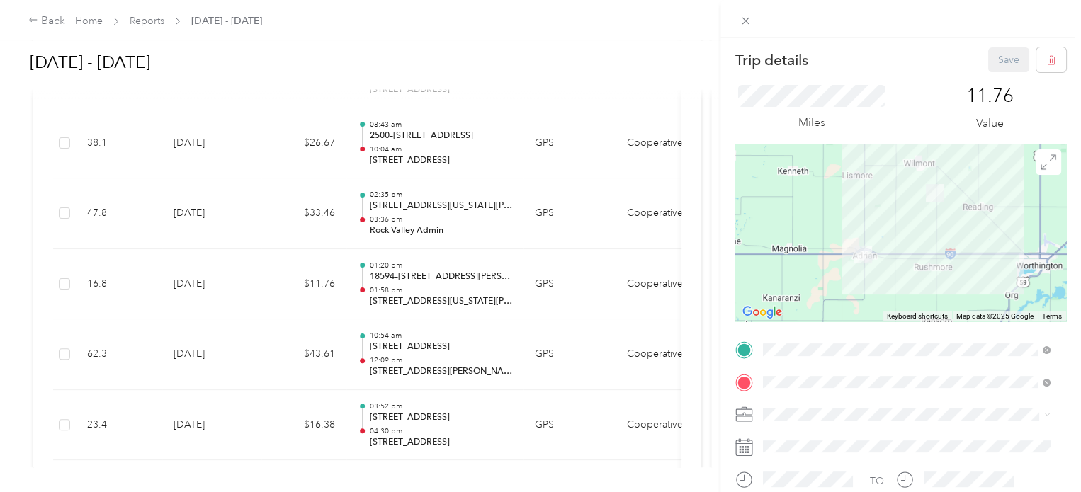
click at [405, 272] on div "Trip details Save This trip cannot be edited because it is either under review,…" at bounding box center [540, 246] width 1081 height 492
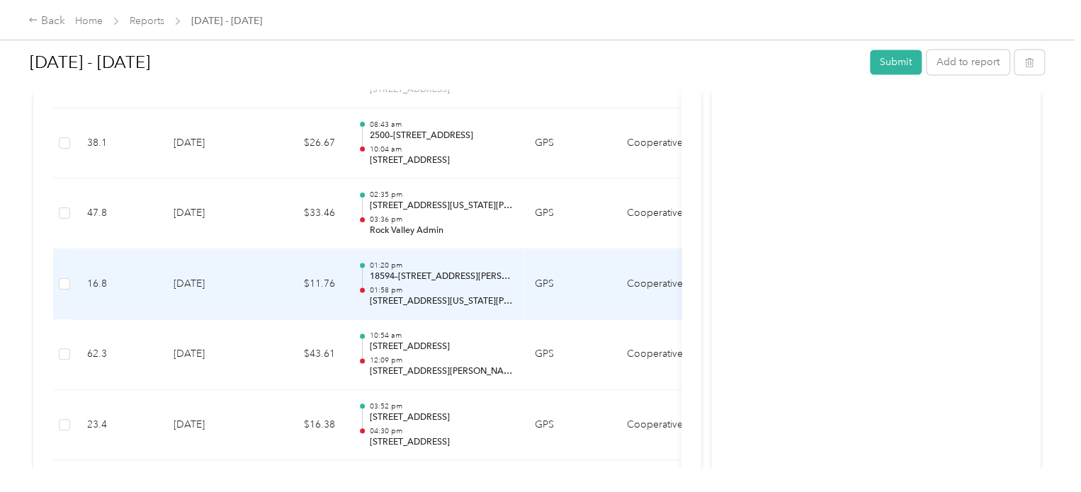
click at [412, 280] on div "01:20 pm 18594–18922 Jones Ave, Rushmore, MN 01:58 pm 217 Maine Ave, Adrian, MN" at bounding box center [440, 284] width 143 height 47
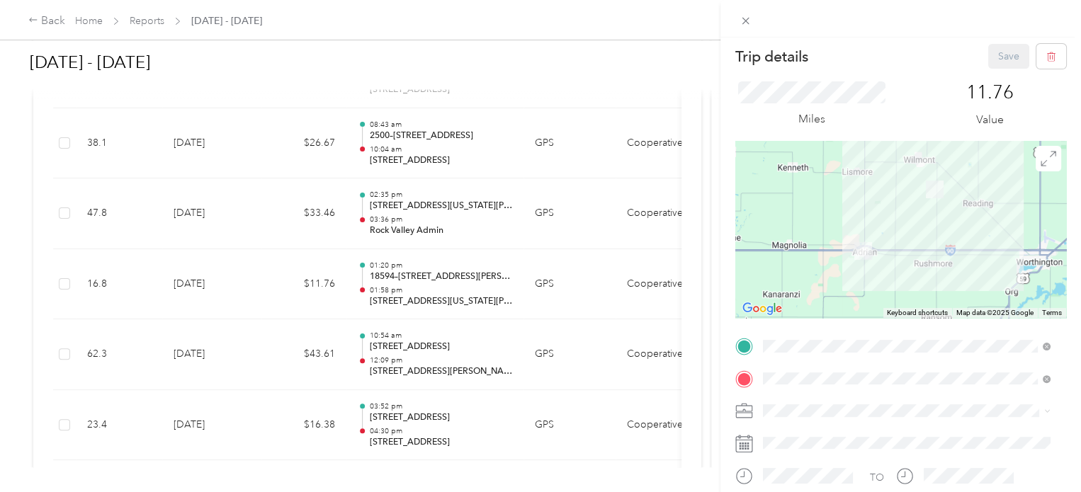
scroll to position [0, 0]
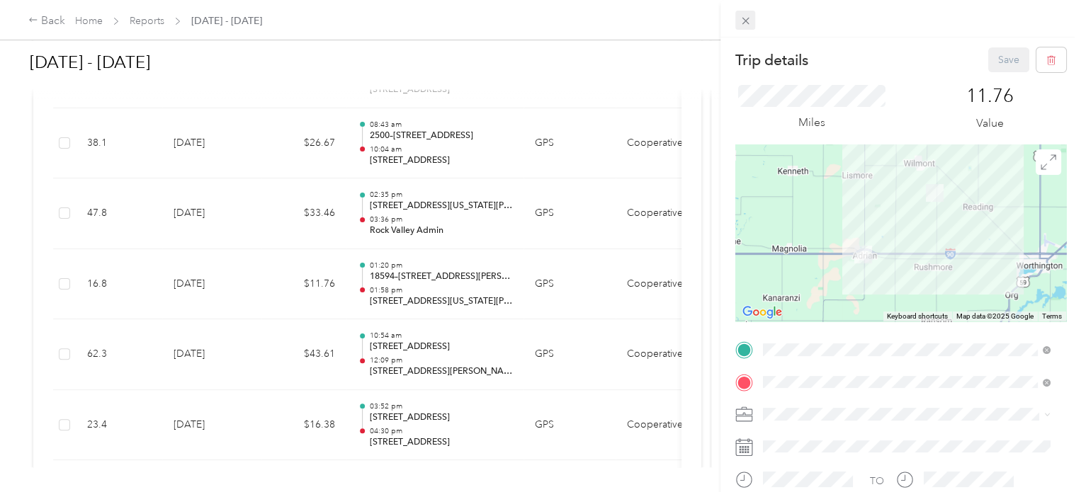
click at [745, 20] on icon at bounding box center [745, 21] width 7 height 7
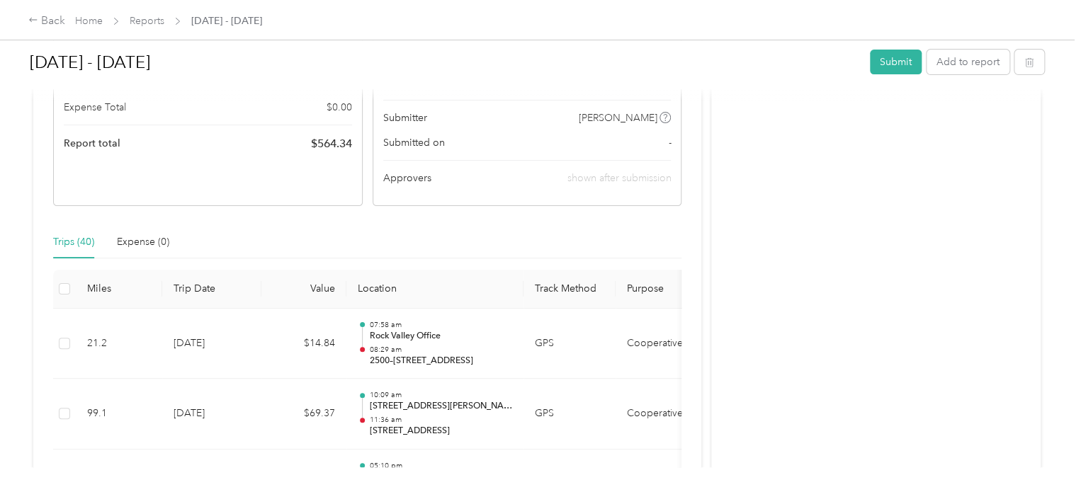
scroll to position [283, 0]
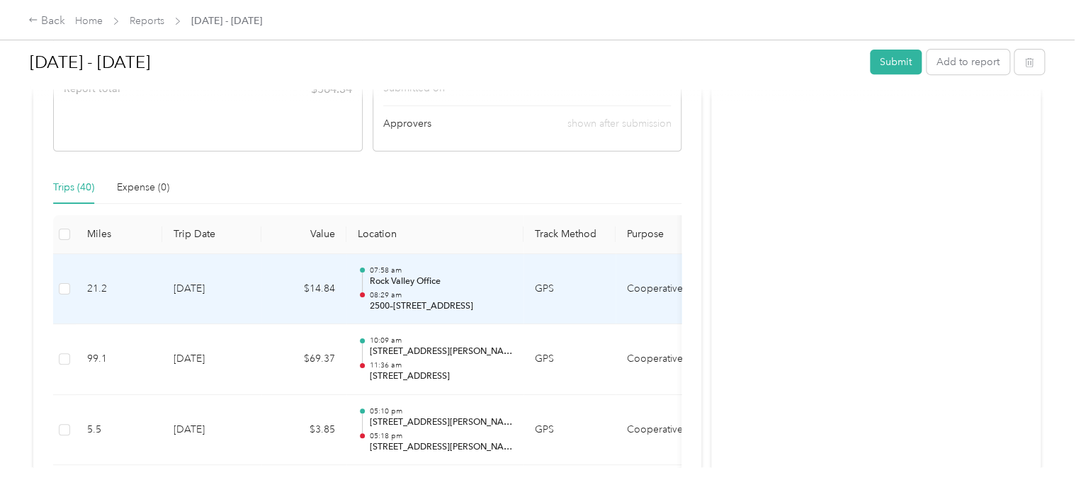
click at [417, 283] on p "Rock Valley Office" at bounding box center [440, 282] width 143 height 13
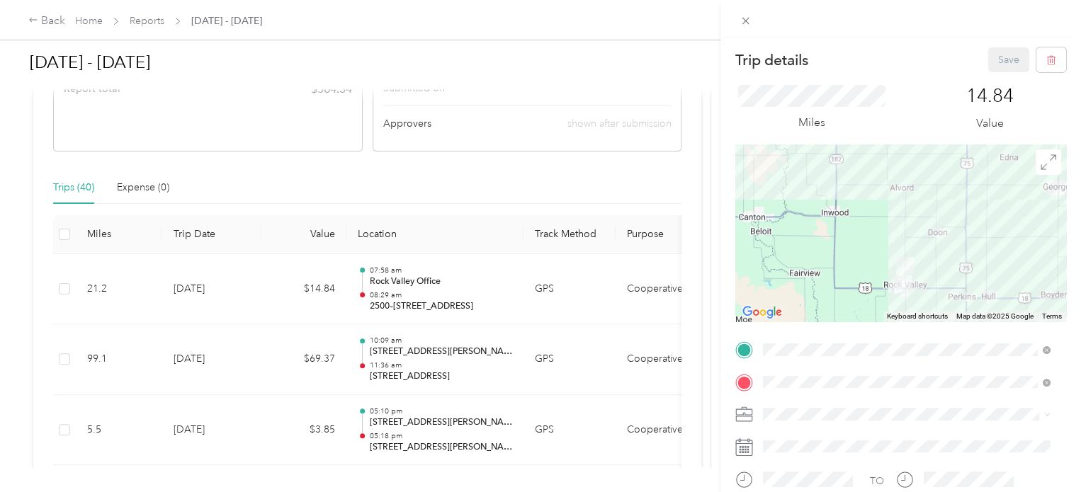
click at [463, 363] on div "Trip details Save This trip cannot be edited because it is either under review,…" at bounding box center [540, 246] width 1081 height 492
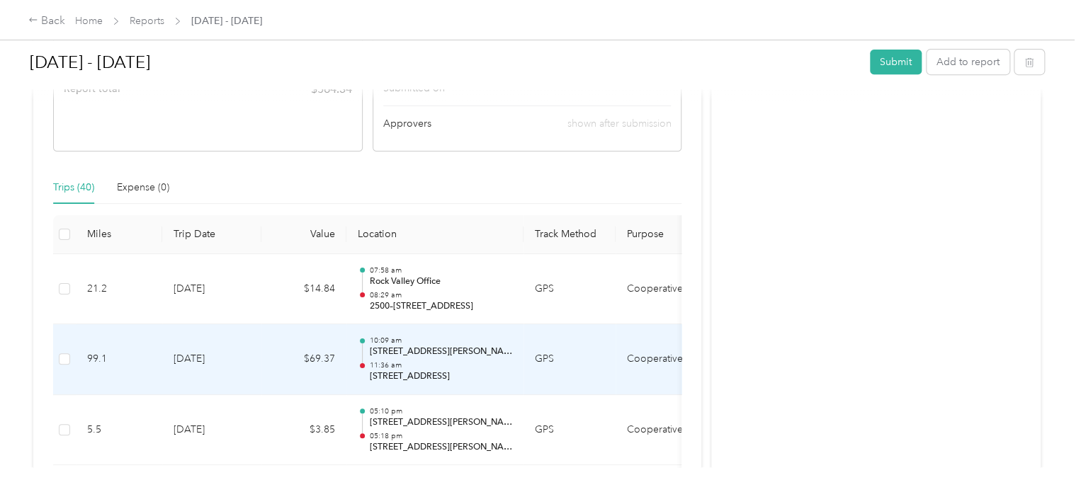
click at [451, 367] on p "11:36 am" at bounding box center [440, 366] width 143 height 10
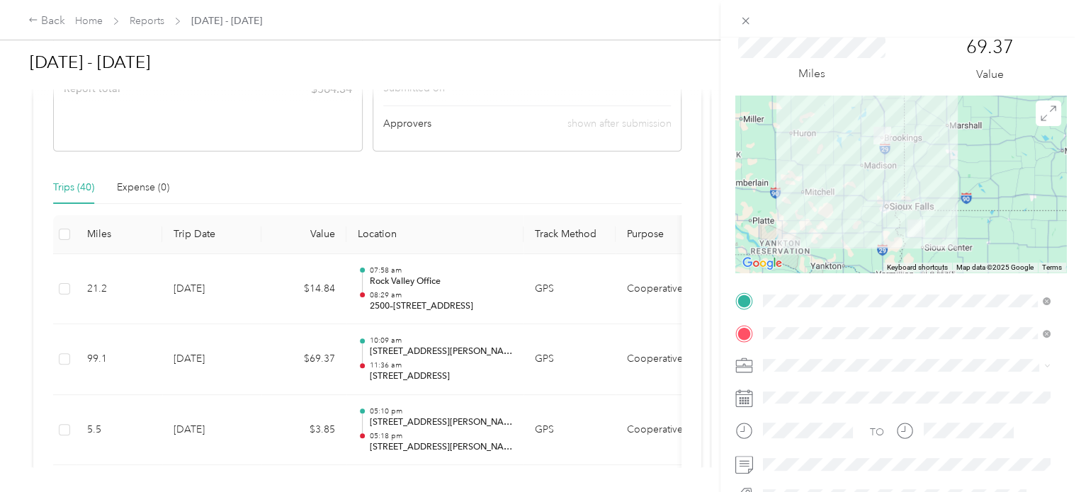
scroll to position [71, 0]
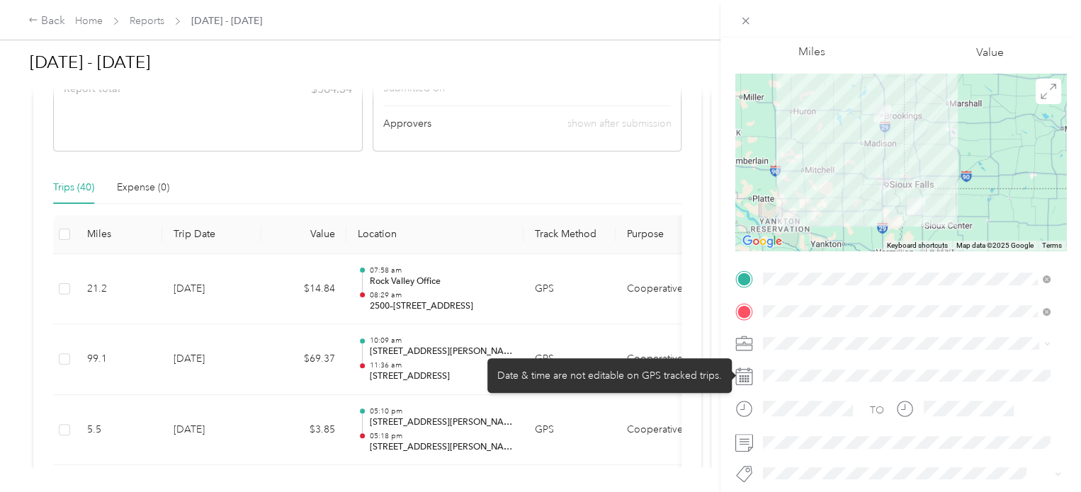
click at [809, 371] on div at bounding box center [912, 376] width 308 height 23
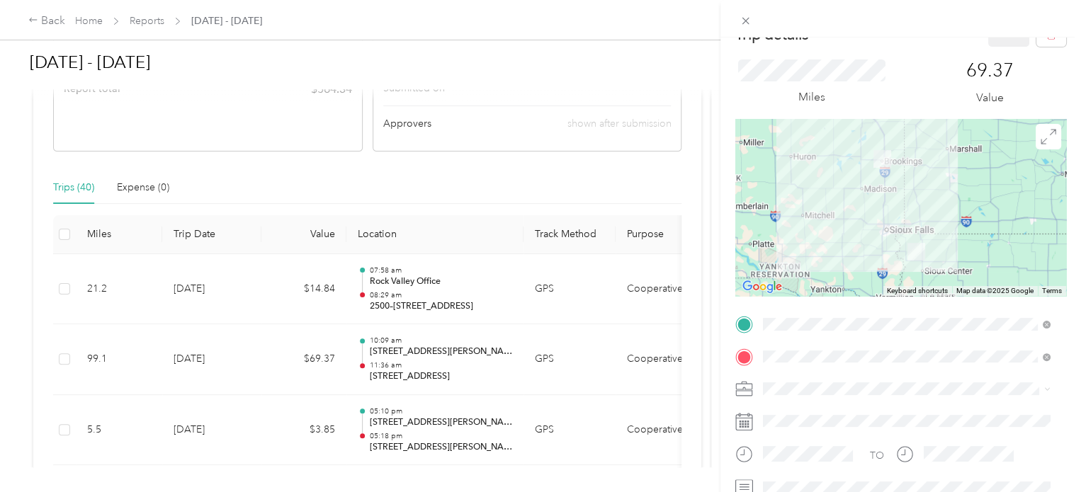
scroll to position [0, 0]
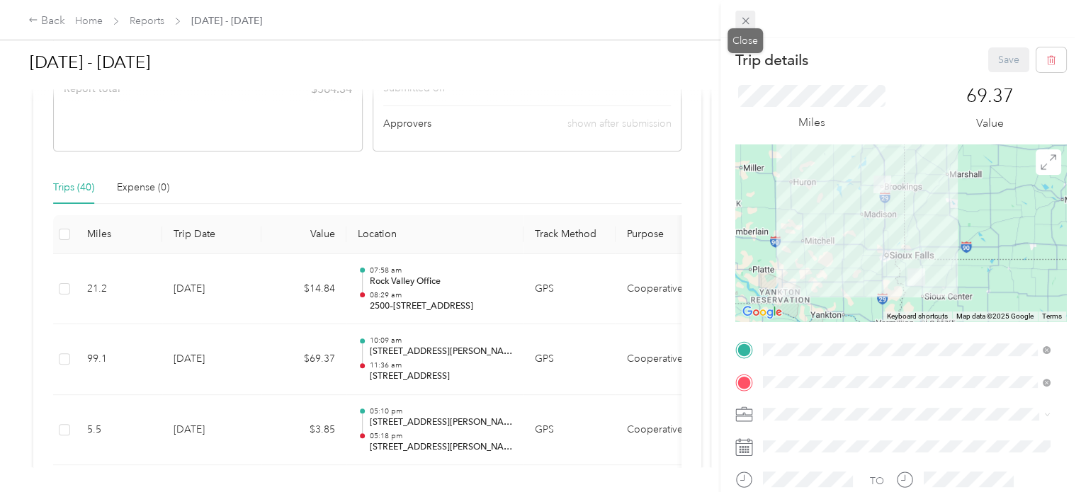
click at [748, 19] on icon at bounding box center [746, 21] width 12 height 12
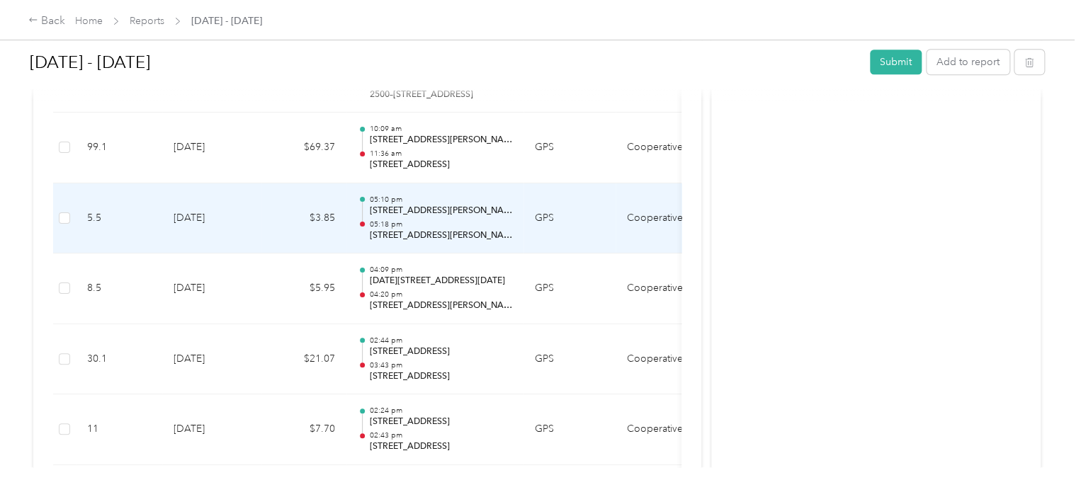
scroll to position [496, 0]
click at [470, 310] on td "04:09 pm 1614–1698 Fig Ave, Rock Rapids, IA 04:20 pm 2344 Elmwood Ave, Alvord, …" at bounding box center [434, 288] width 177 height 71
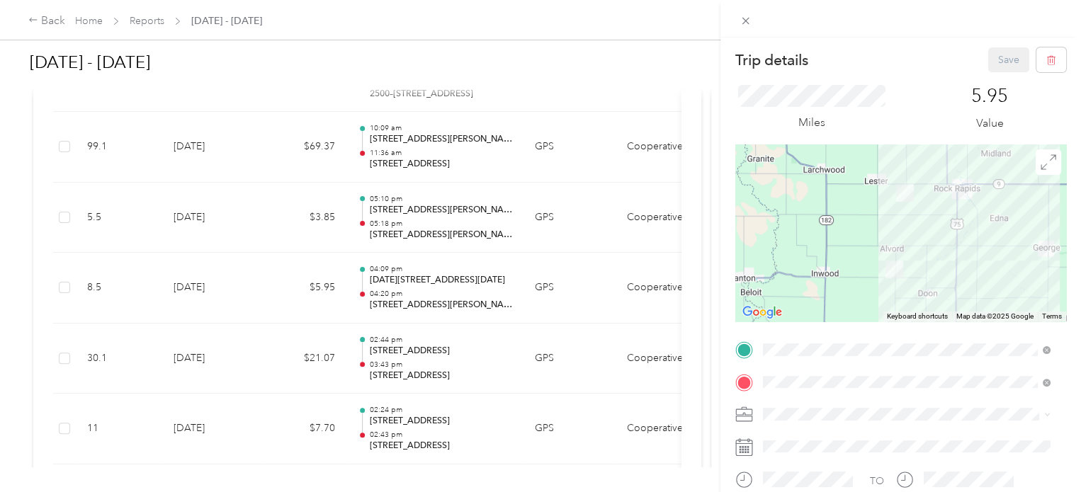
click at [459, 419] on div "Trip details Save This trip cannot be edited because it is either under review,…" at bounding box center [540, 246] width 1081 height 492
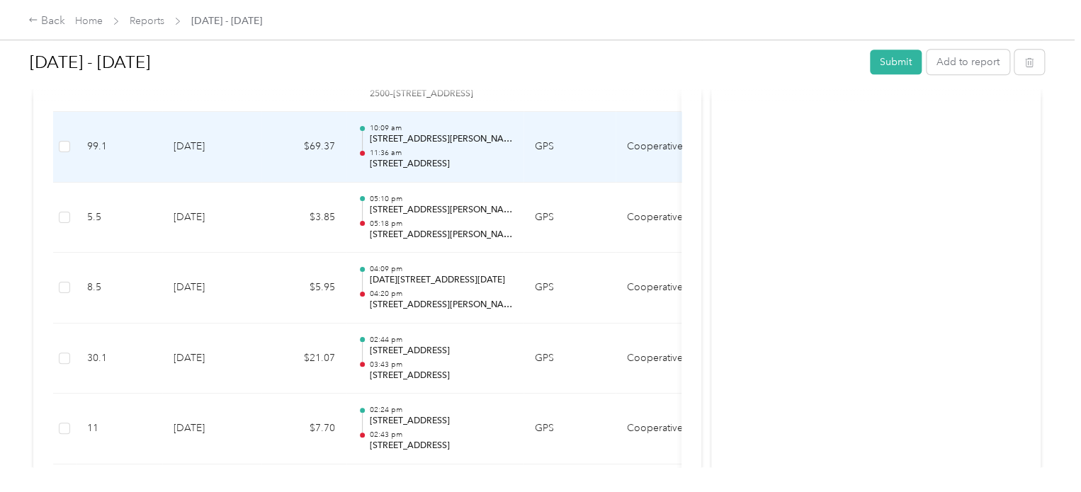
click at [429, 153] on p "11:36 am" at bounding box center [440, 153] width 143 height 10
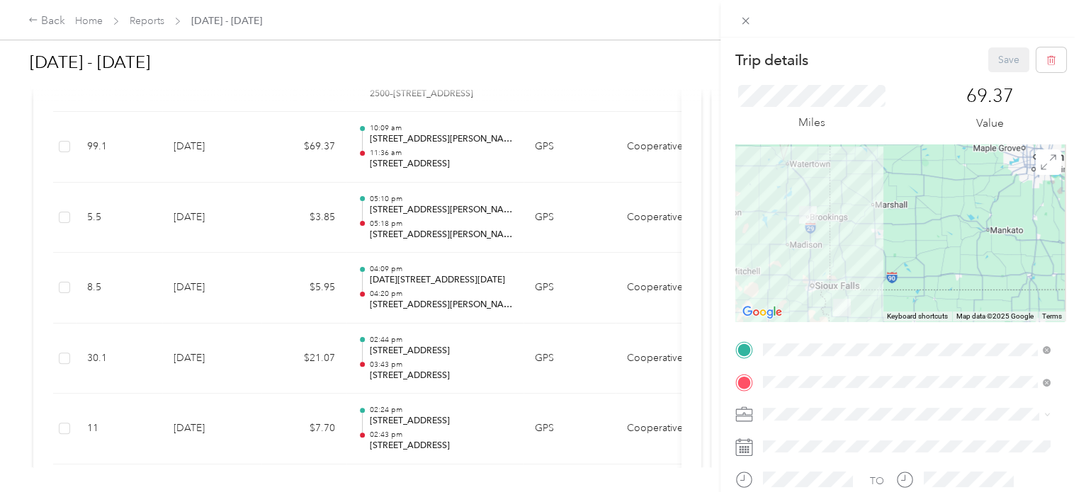
drag, startPoint x: 883, startPoint y: 183, endPoint x: 810, endPoint y: 211, distance: 78.3
click at [810, 211] on img at bounding box center [808, 215] width 29 height 29
click at [1041, 162] on icon at bounding box center [1049, 162] width 16 height 16
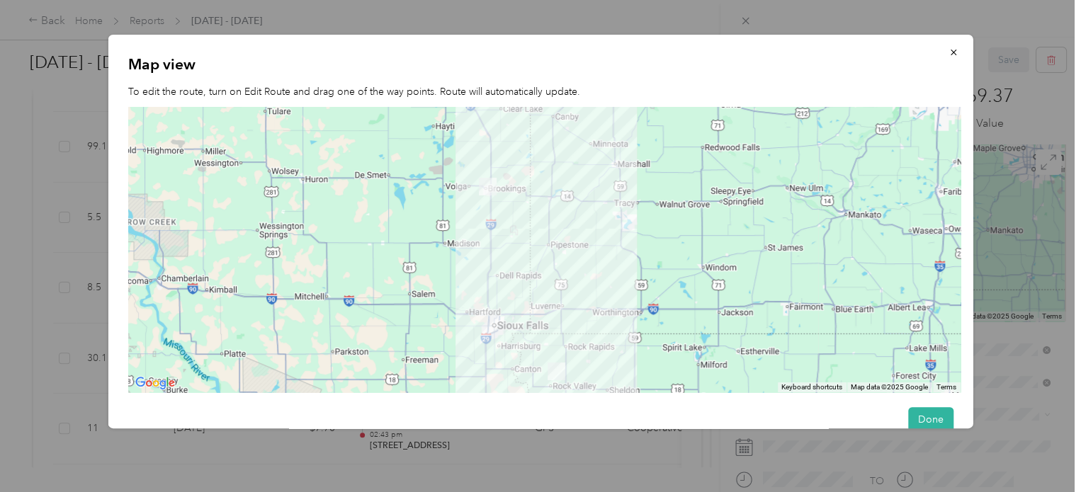
drag, startPoint x: 512, startPoint y: 155, endPoint x: 494, endPoint y: 186, distance: 35.9
click at [494, 186] on img at bounding box center [487, 186] width 29 height 29
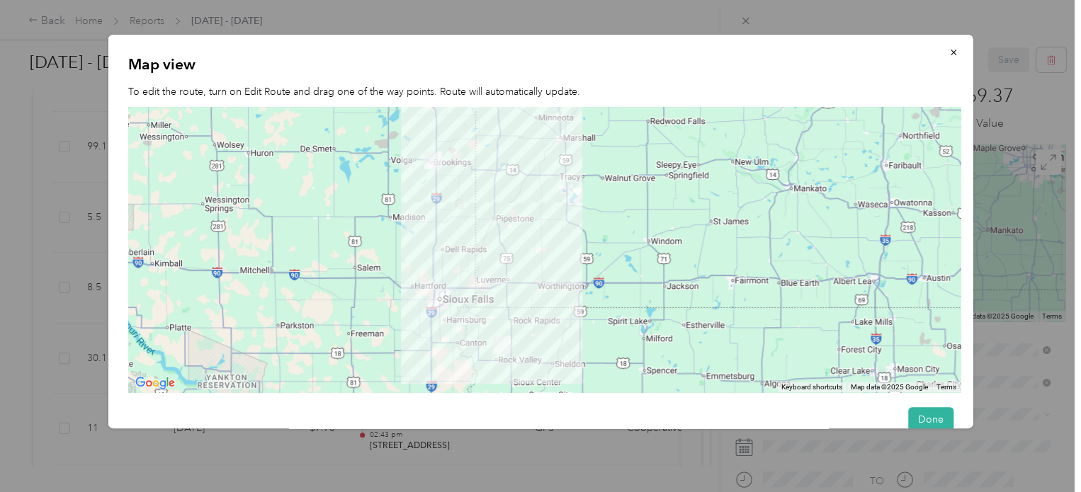
drag, startPoint x: 551, startPoint y: 210, endPoint x: 499, endPoint y: 186, distance: 56.4
click at [499, 184] on div at bounding box center [544, 250] width 832 height 286
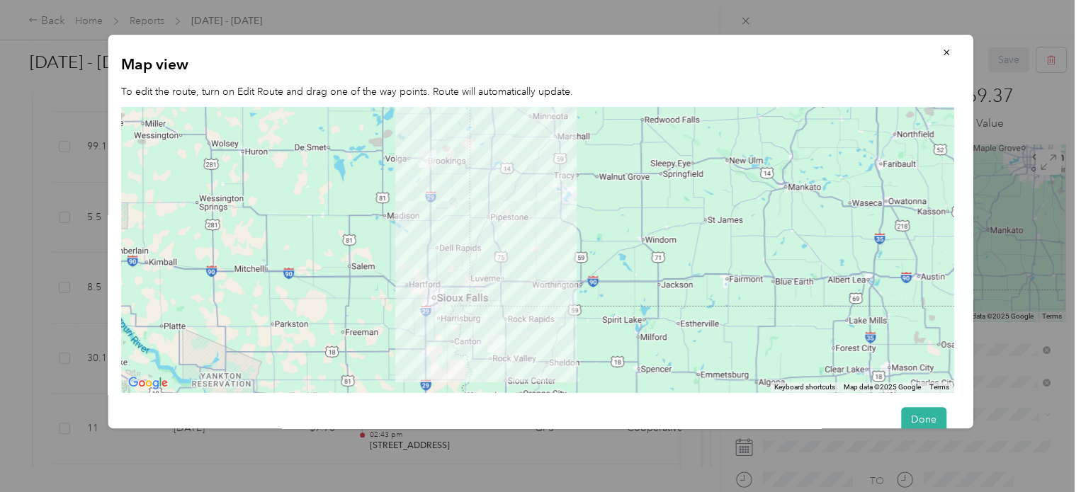
scroll to position [0, 16]
click at [941, 50] on icon "button" at bounding box center [946, 52] width 10 height 10
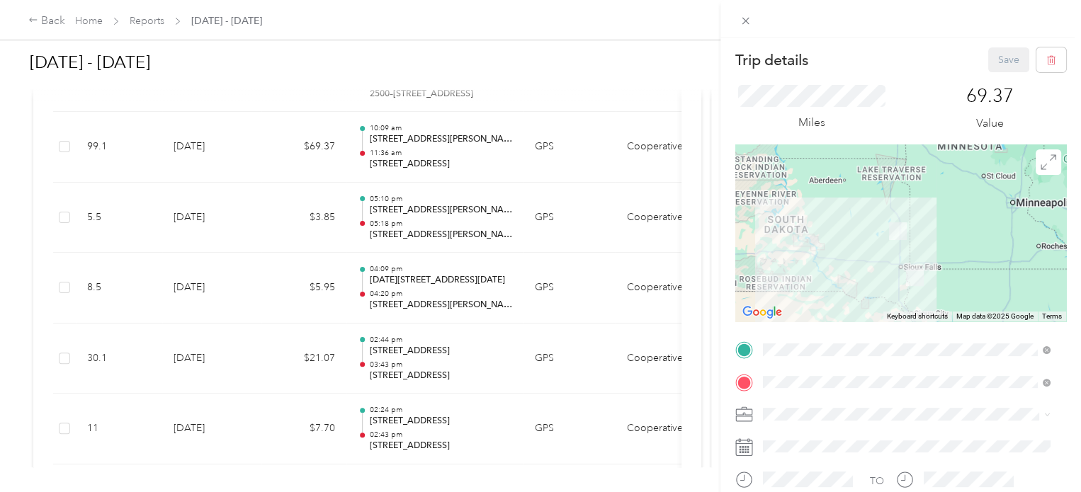
drag, startPoint x: 871, startPoint y: 118, endPoint x: 775, endPoint y: 145, distance: 100.0
click at [778, 144] on div "Trip details Save This trip cannot be edited because it is either under review,…" at bounding box center [900, 363] width 331 height 633
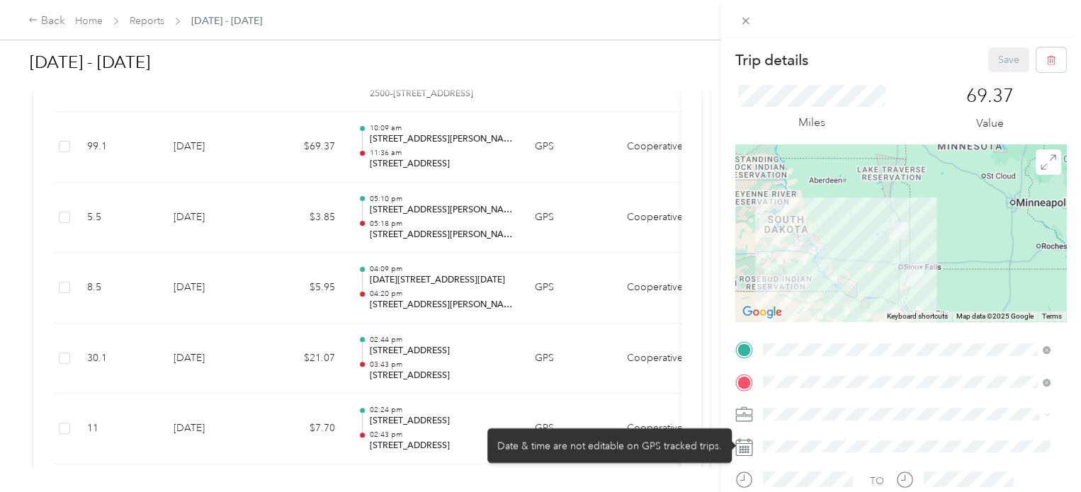
drag, startPoint x: 937, startPoint y: 427, endPoint x: 848, endPoint y: 441, distance: 89.8
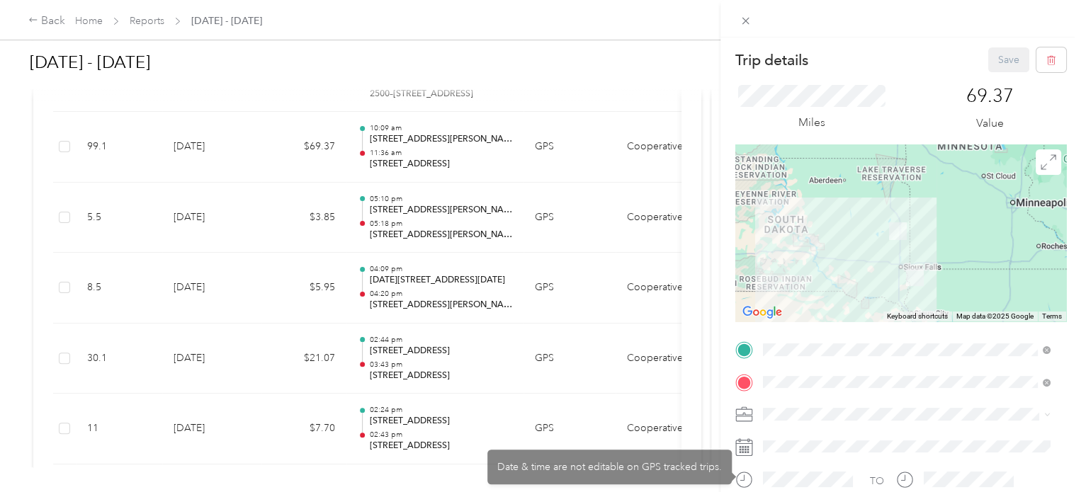
click at [708, 356] on div "Trip details Save This trip cannot be edited because it is either under review,…" at bounding box center [540, 246] width 1081 height 492
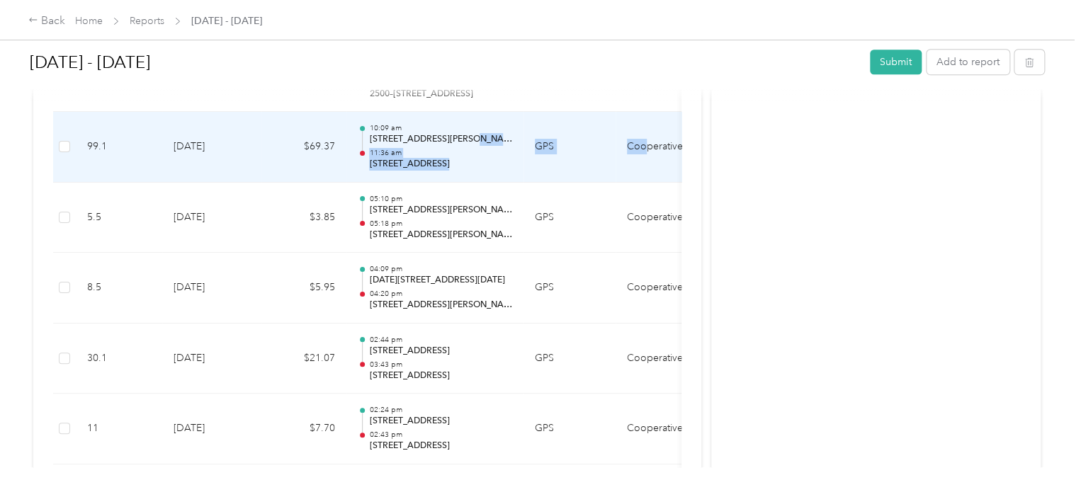
drag, startPoint x: 645, startPoint y: 139, endPoint x: 490, endPoint y: 142, distance: 155.2
click at [490, 142] on tr "99.1 8-28-2025 $69.37 10:09 am 308 Gere Ave, Doon, IA 11:36 am 2233 Sixth St, B…" at bounding box center [467, 147] width 828 height 71
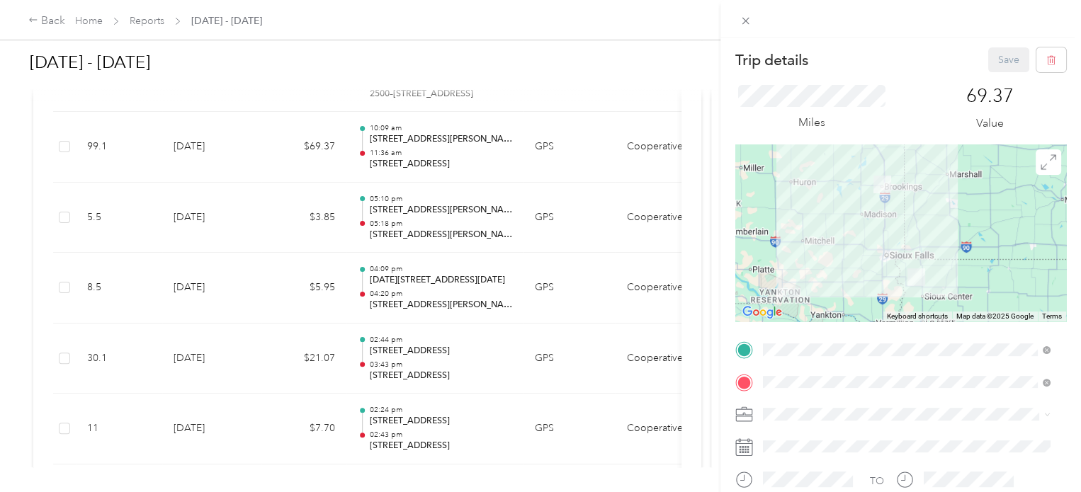
click at [572, 154] on div "Trip details Save This trip cannot be edited because it is either under review,…" at bounding box center [540, 246] width 1081 height 492
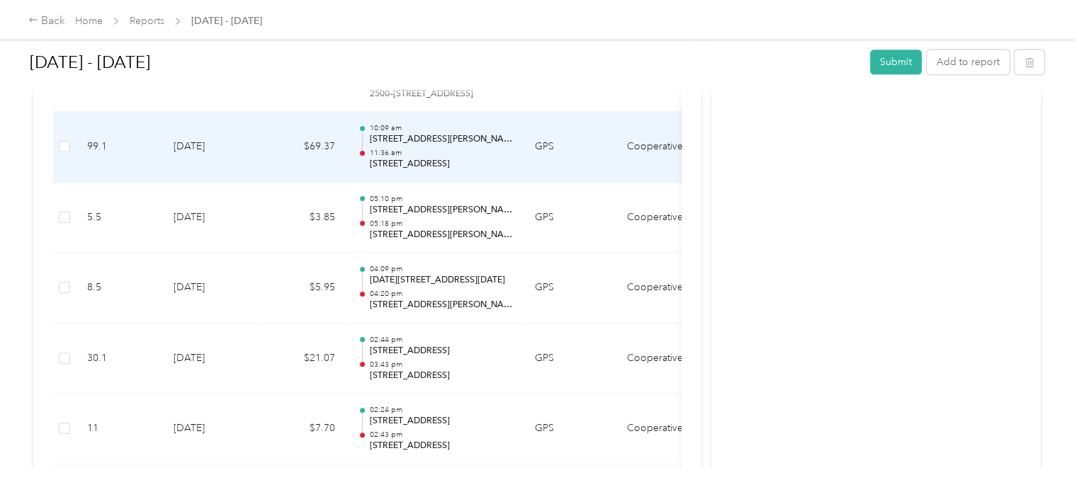
click at [588, 166] on td "GPS" at bounding box center [570, 147] width 92 height 71
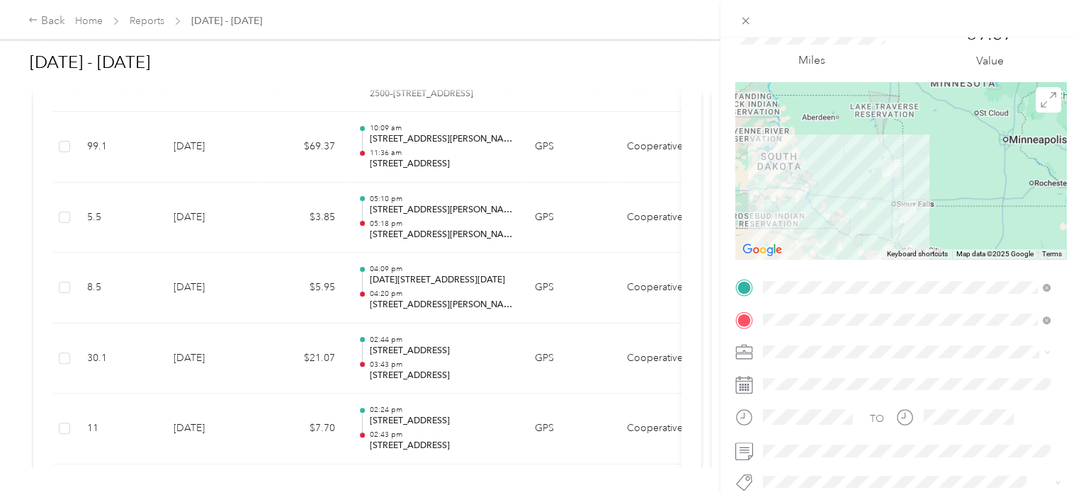
scroll to position [38, 0]
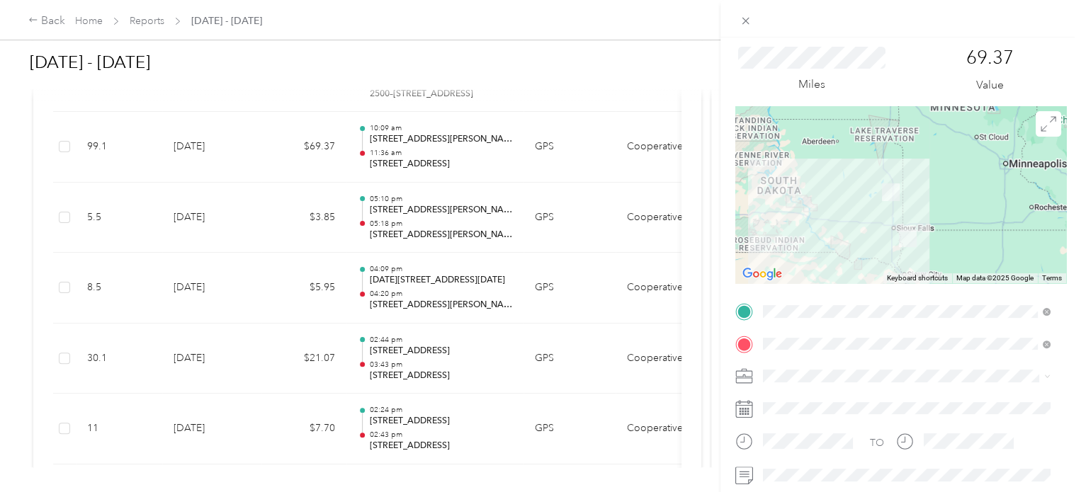
click at [1037, 142] on div at bounding box center [900, 194] width 331 height 177
click at [1041, 125] on icon at bounding box center [1049, 124] width 16 height 16
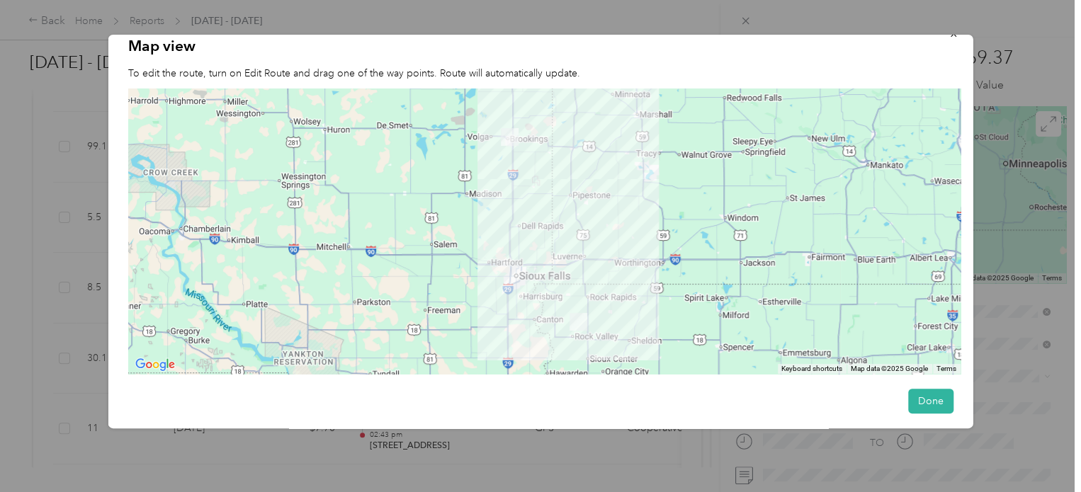
scroll to position [0, 0]
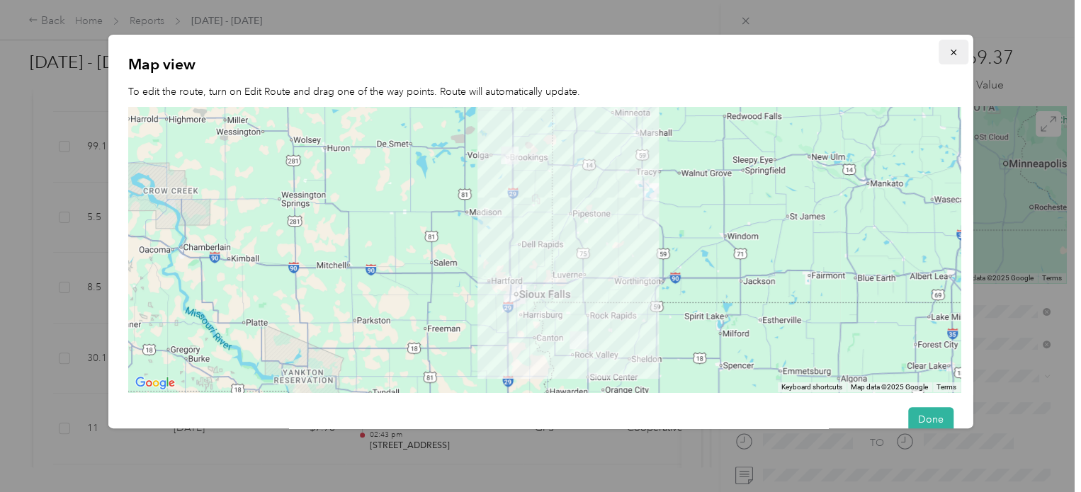
click at [938, 58] on button "button" at bounding box center [953, 52] width 30 height 25
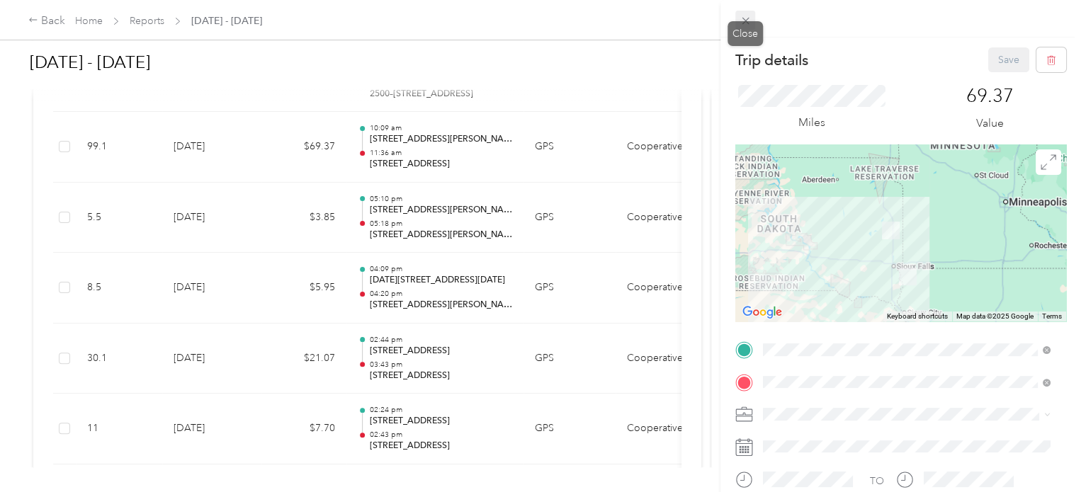
click at [747, 19] on icon at bounding box center [746, 21] width 12 height 12
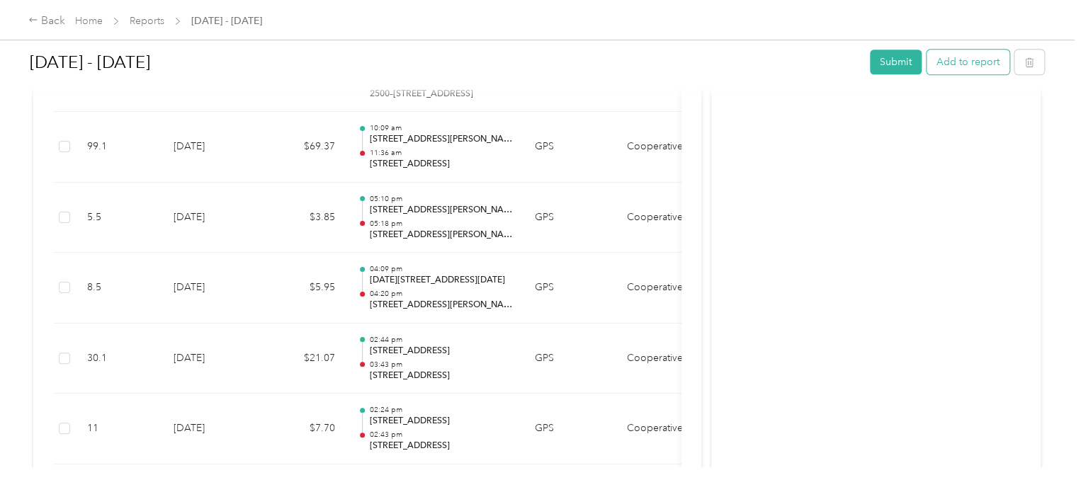
click at [961, 61] on button "Add to report" at bounding box center [968, 62] width 83 height 25
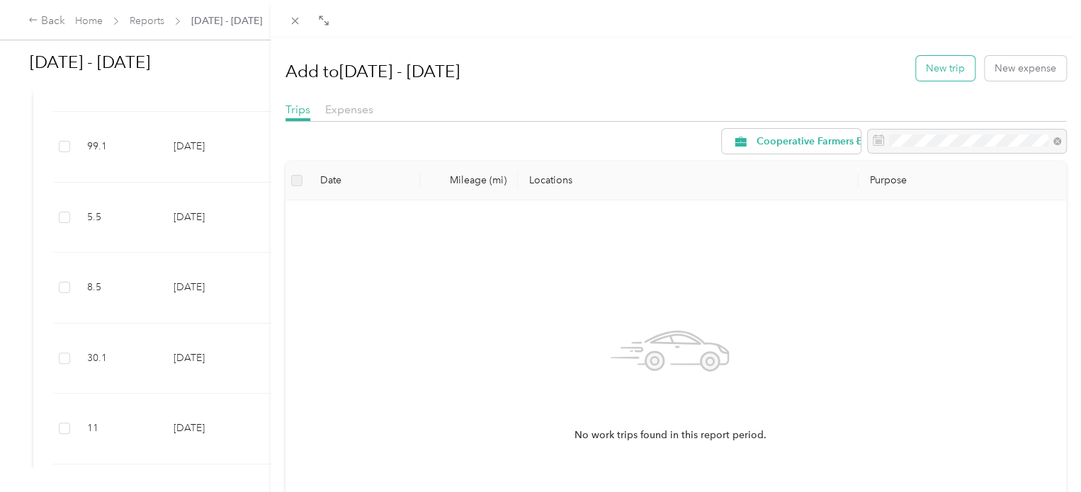
click at [923, 70] on button "New trip" at bounding box center [945, 68] width 59 height 25
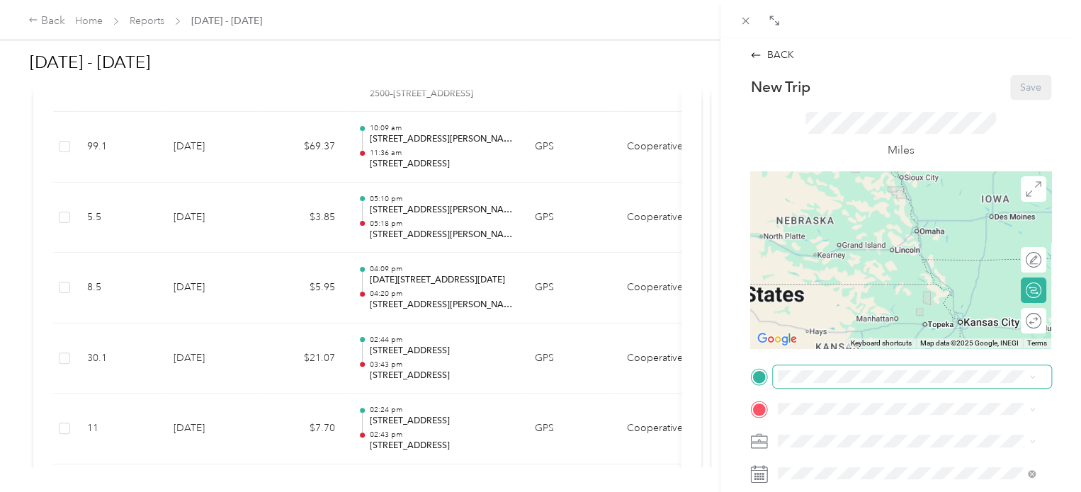
drag, startPoint x: 947, startPoint y: 195, endPoint x: 860, endPoint y: 367, distance: 193.0
click at [860, 367] on div "New Trip Save This trip cannot be edited because it is either under review, app…" at bounding box center [900, 391] width 301 height 633
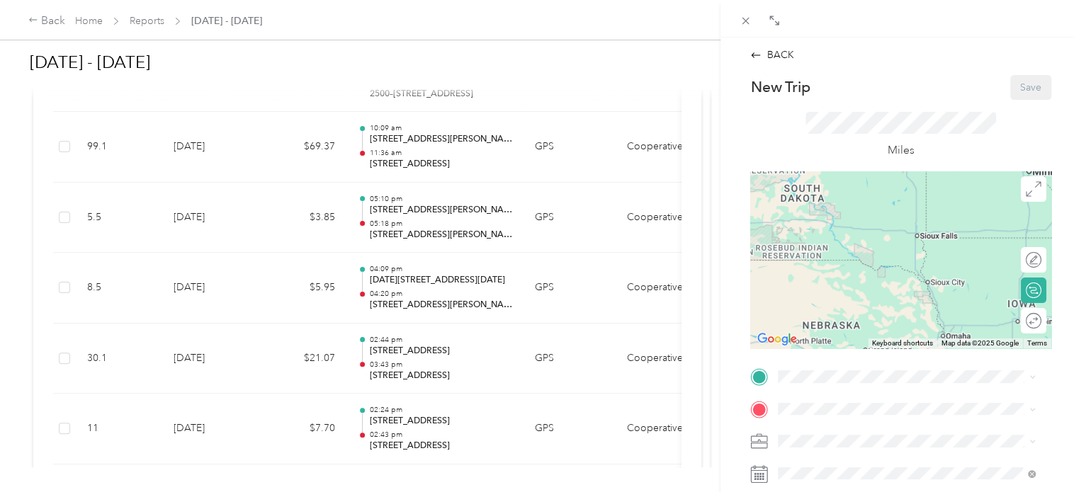
drag, startPoint x: 893, startPoint y: 272, endPoint x: 896, endPoint y: 325, distance: 53.2
click at [911, 348] on div "New Trip Save This trip cannot be edited because it is either under review, app…" at bounding box center [900, 391] width 301 height 633
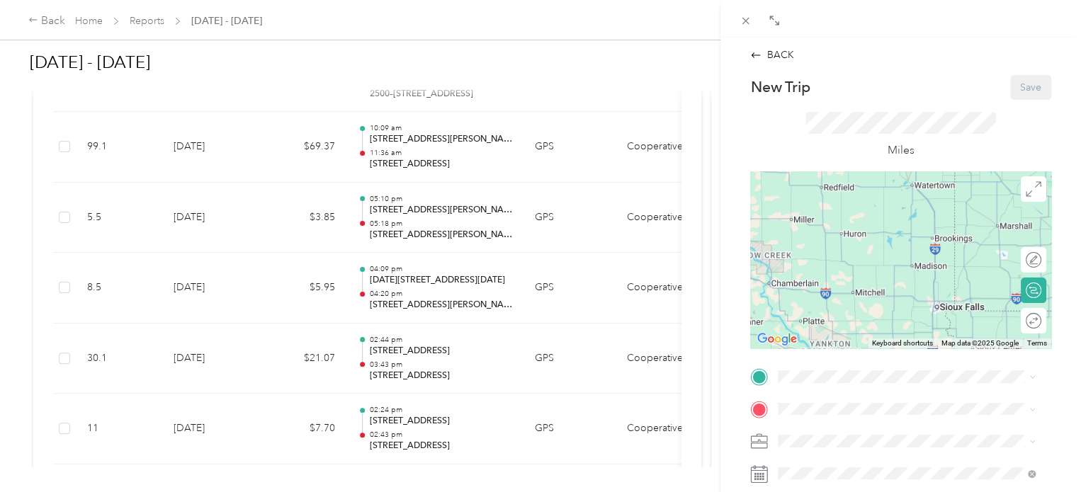
drag, startPoint x: 900, startPoint y: 210, endPoint x: 886, endPoint y: 269, distance: 60.5
click at [886, 269] on div at bounding box center [900, 259] width 301 height 177
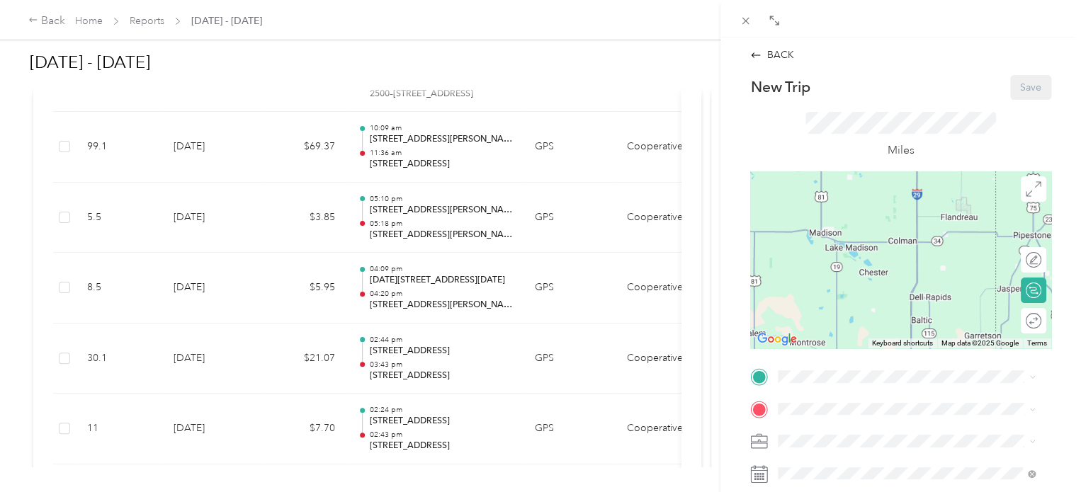
drag, startPoint x: 908, startPoint y: 235, endPoint x: 890, endPoint y: 324, distance: 91.7
click at [890, 324] on div at bounding box center [900, 259] width 301 height 177
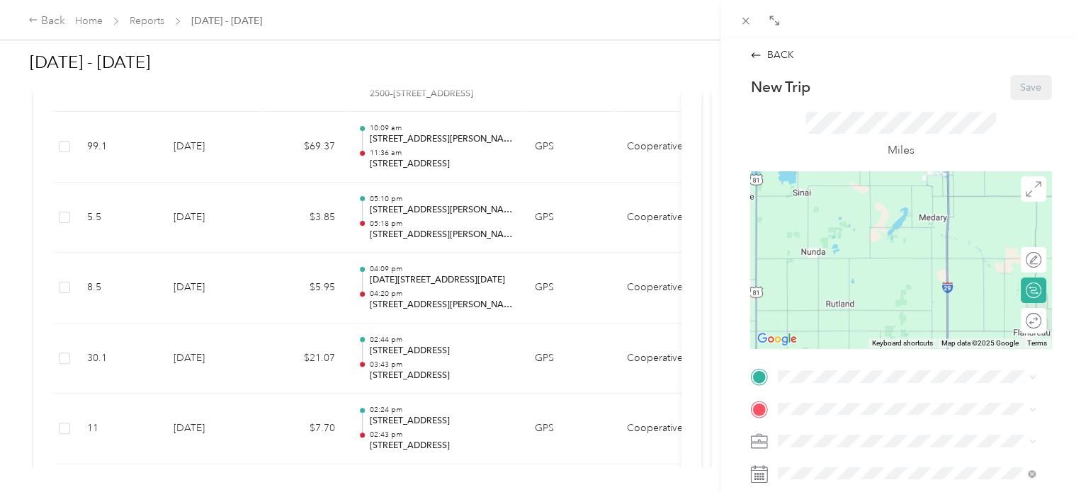
drag, startPoint x: 900, startPoint y: 225, endPoint x: 918, endPoint y: 335, distance: 111.4
click at [918, 335] on div at bounding box center [900, 259] width 301 height 177
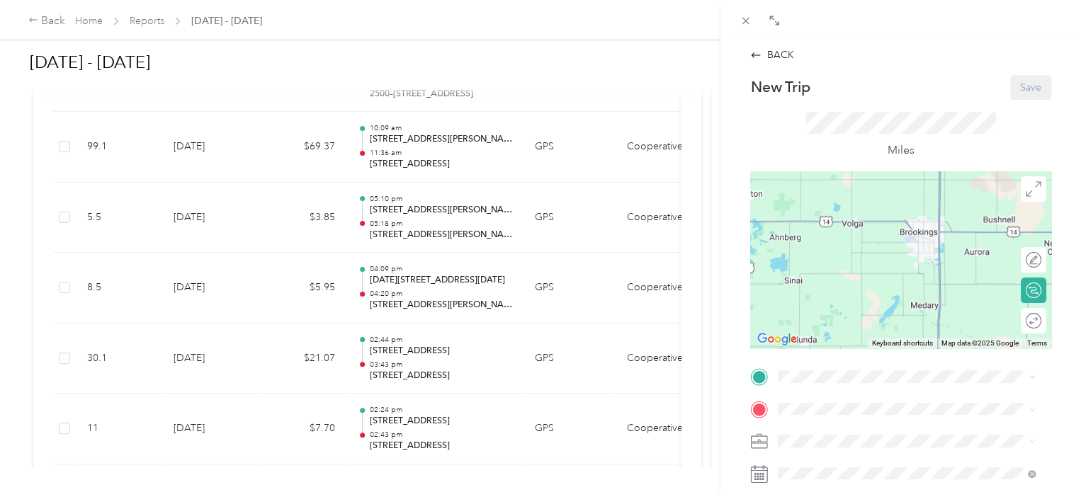
drag, startPoint x: 909, startPoint y: 233, endPoint x: 904, endPoint y: 322, distance: 89.4
click at [904, 322] on div at bounding box center [900, 259] width 301 height 177
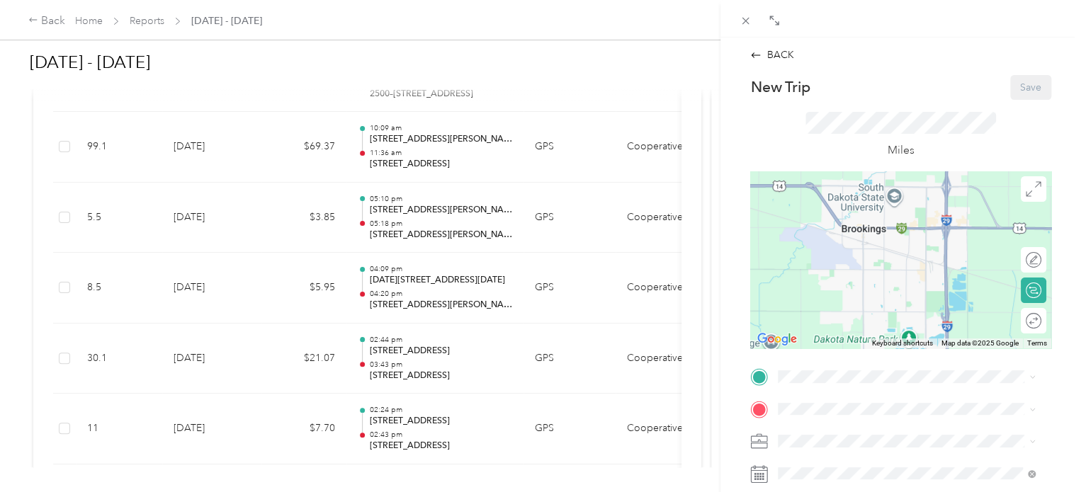
click at [942, 135] on div "Miles" at bounding box center [901, 135] width 191 height 47
click at [921, 231] on div at bounding box center [900, 259] width 301 height 177
click at [922, 232] on div at bounding box center [900, 259] width 301 height 177
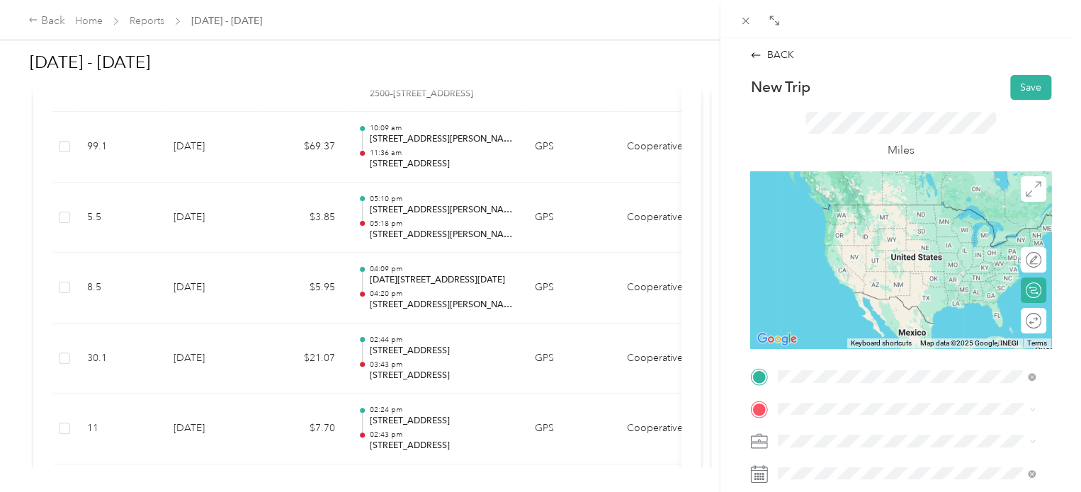
click at [859, 219] on span "Brookings South Dakota, United States" at bounding box center [884, 210] width 159 height 25
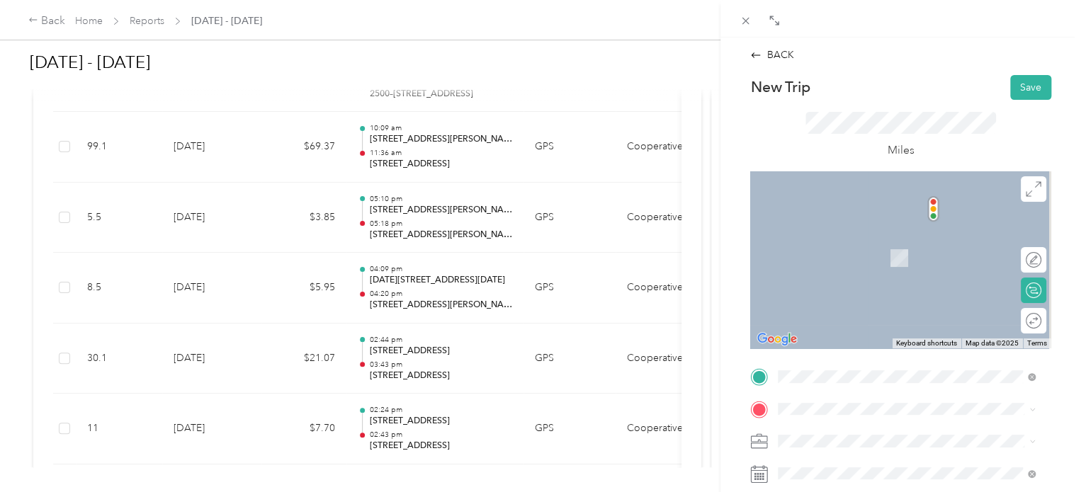
click at [919, 242] on span "19851 485th Avenue White, South Dakota 56136, United States" at bounding box center [876, 235] width 142 height 13
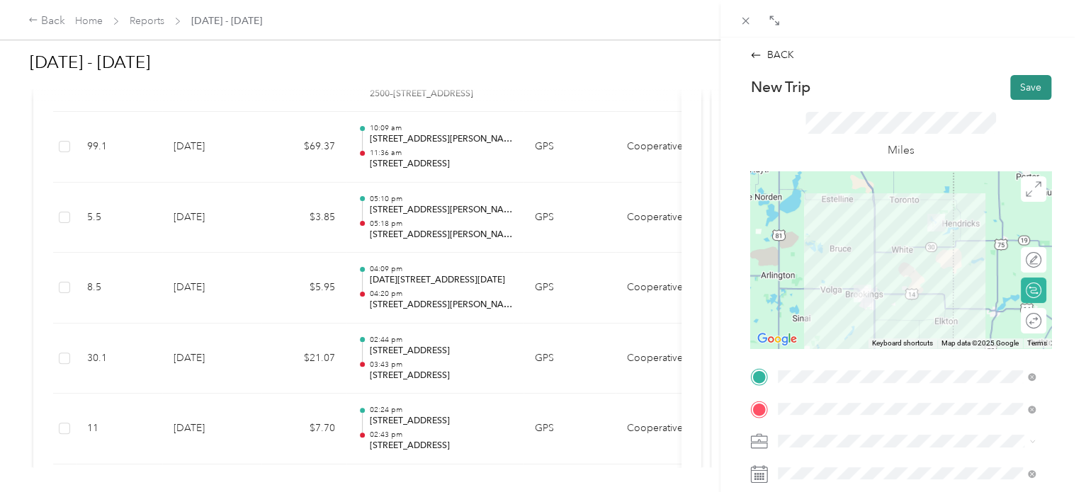
click at [1010, 90] on button "Save" at bounding box center [1030, 87] width 41 height 25
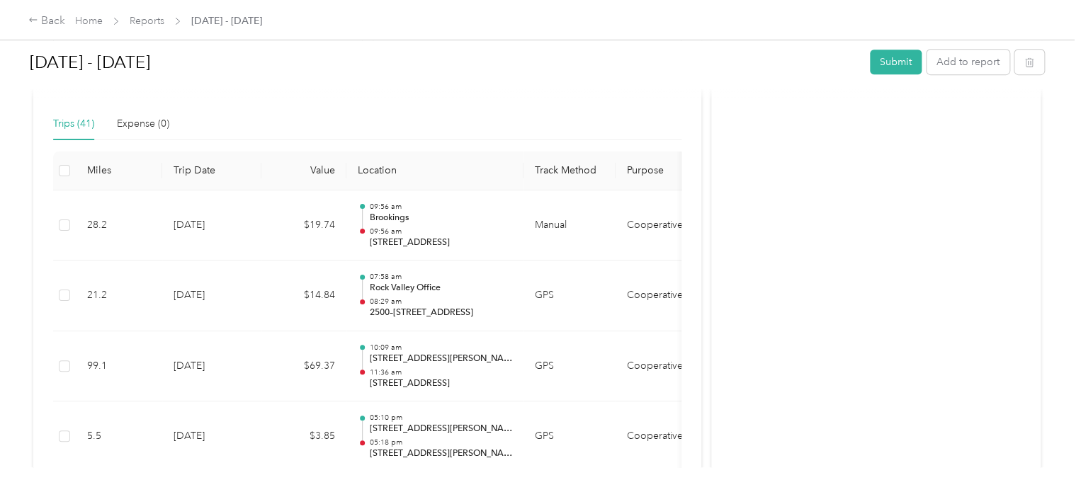
scroll to position [283, 0]
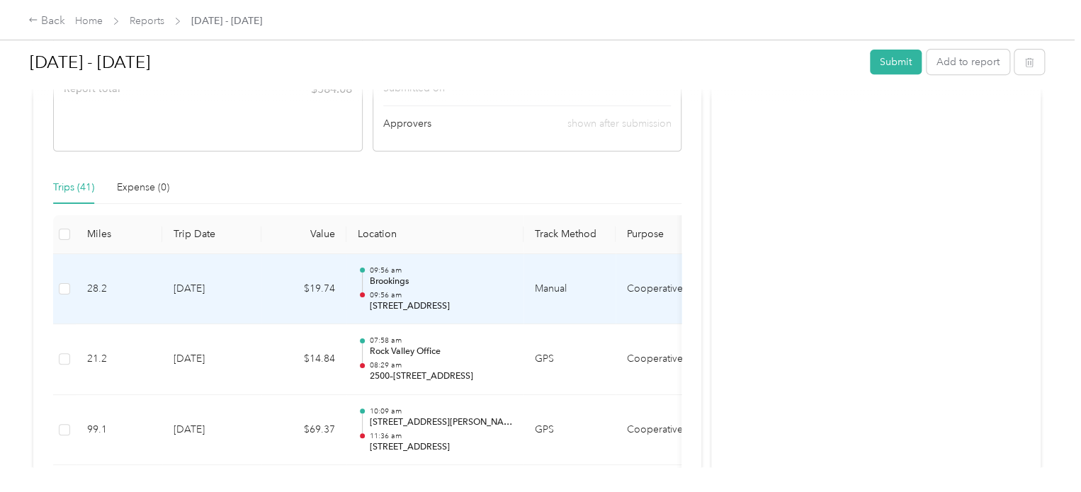
click at [205, 287] on td "8-29-2025" at bounding box center [211, 289] width 99 height 71
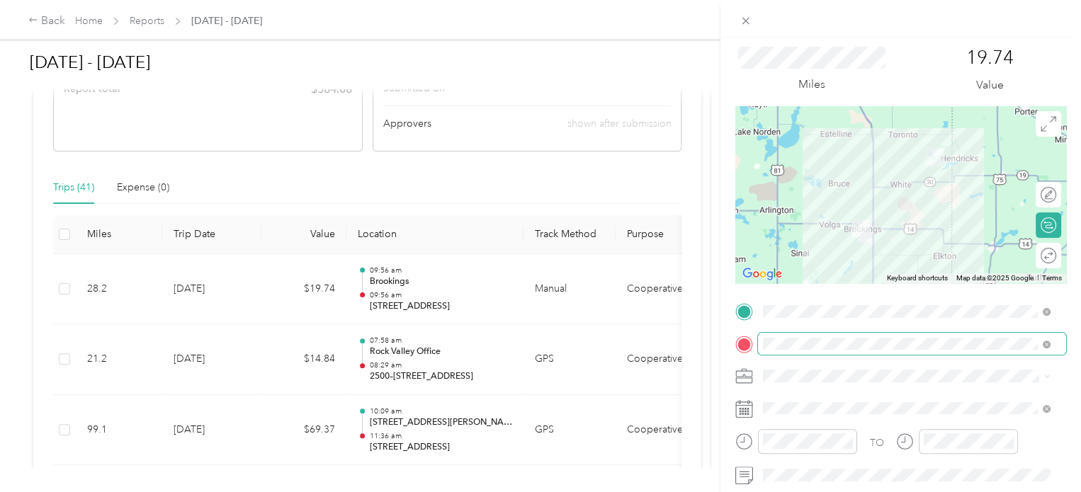
scroll to position [71, 0]
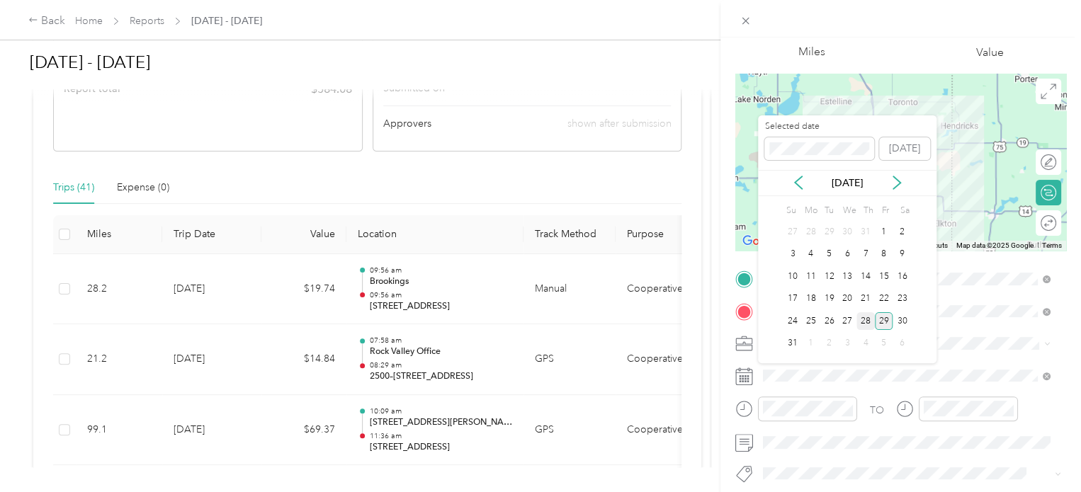
click at [859, 320] on div "28" at bounding box center [866, 321] width 18 height 18
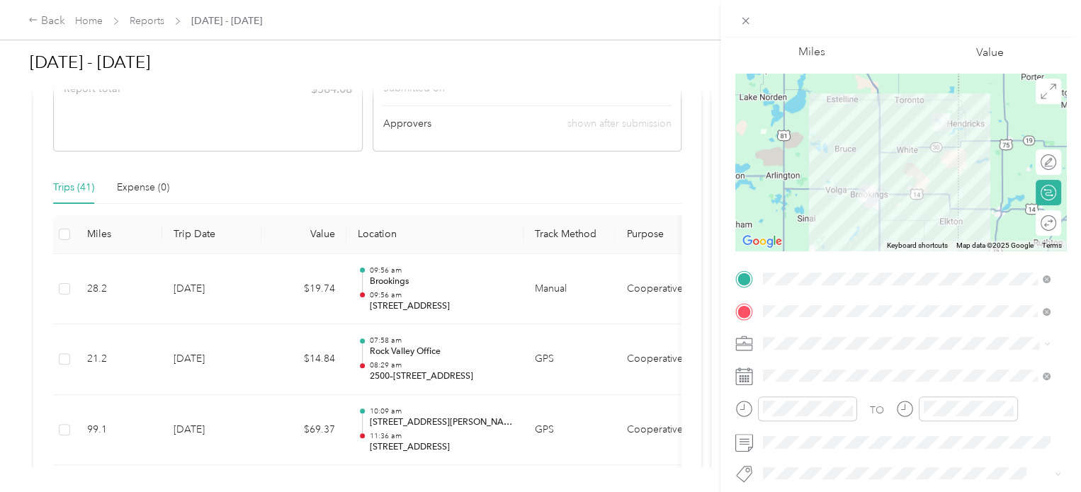
scroll to position [0, 0]
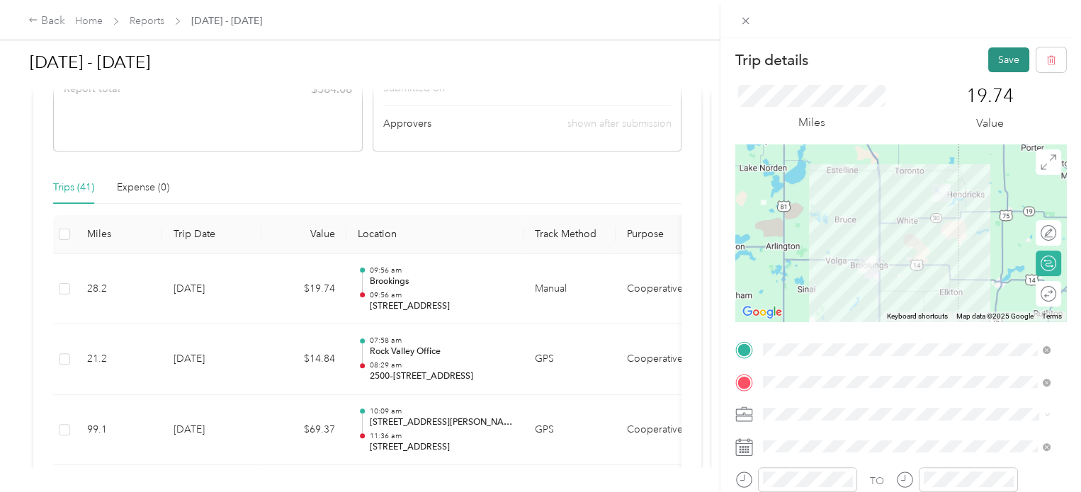
click at [1013, 57] on button "Save" at bounding box center [1008, 59] width 41 height 25
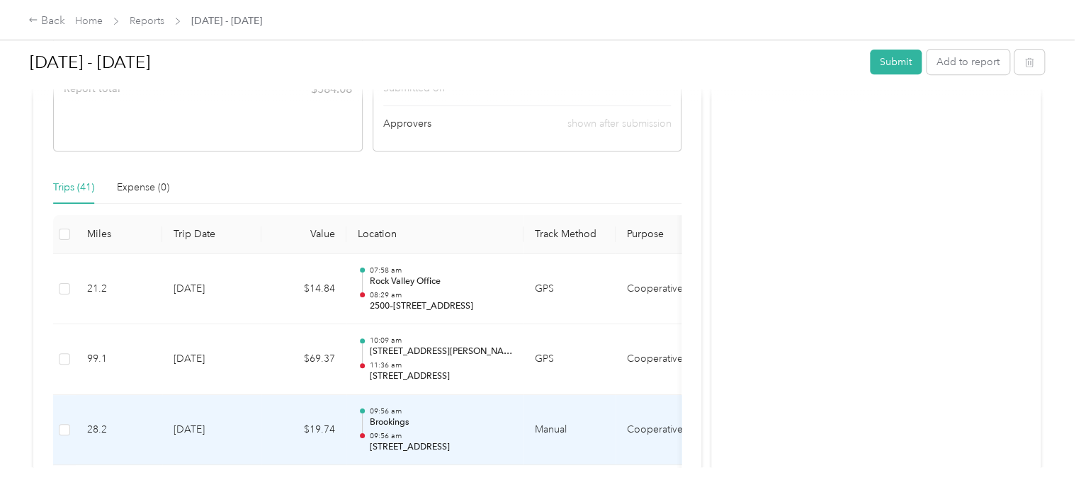
click at [429, 429] on div "09:56 am Brookings 09:56 am 19851 485th Avenue, White" at bounding box center [440, 430] width 143 height 47
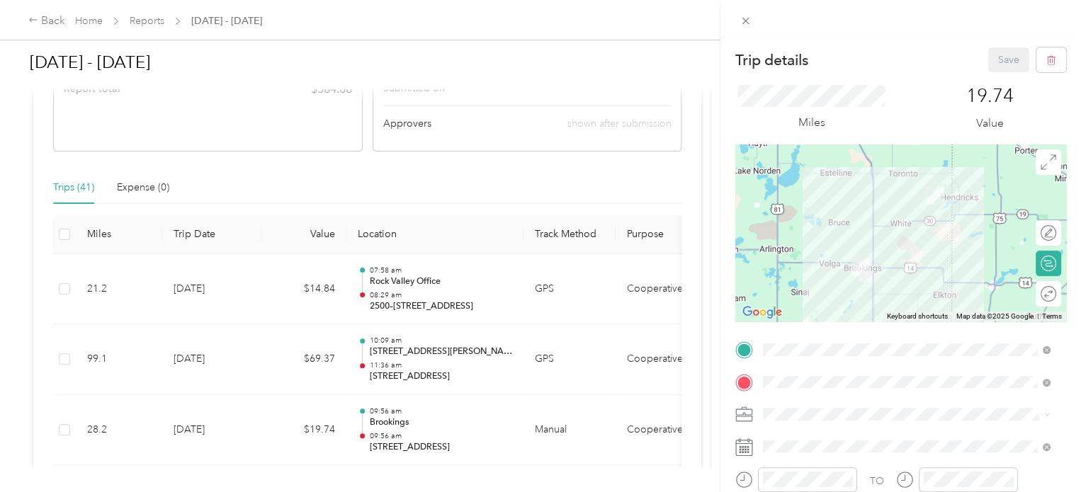
click at [624, 159] on div "Trip details Save This trip cannot be edited because it is either under review,…" at bounding box center [540, 246] width 1081 height 492
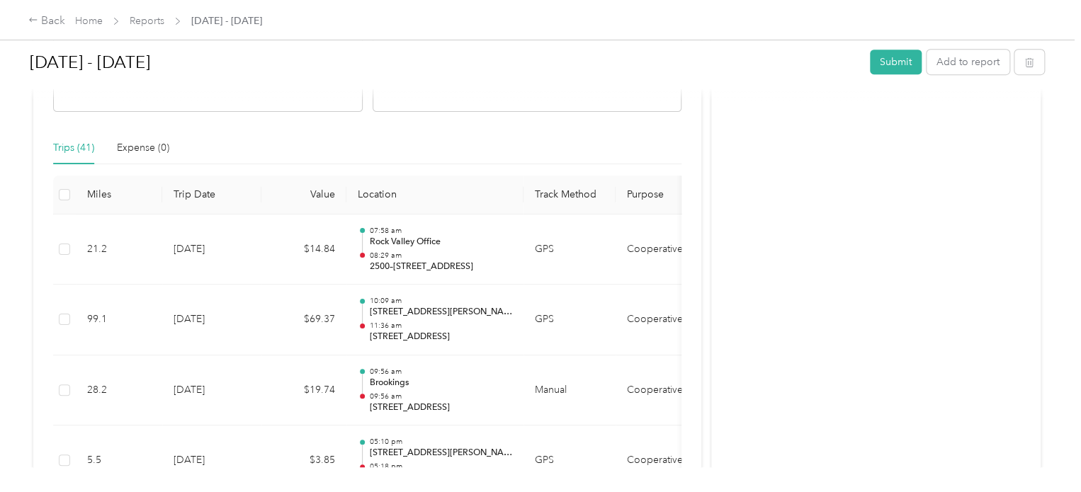
scroll to position [425, 0]
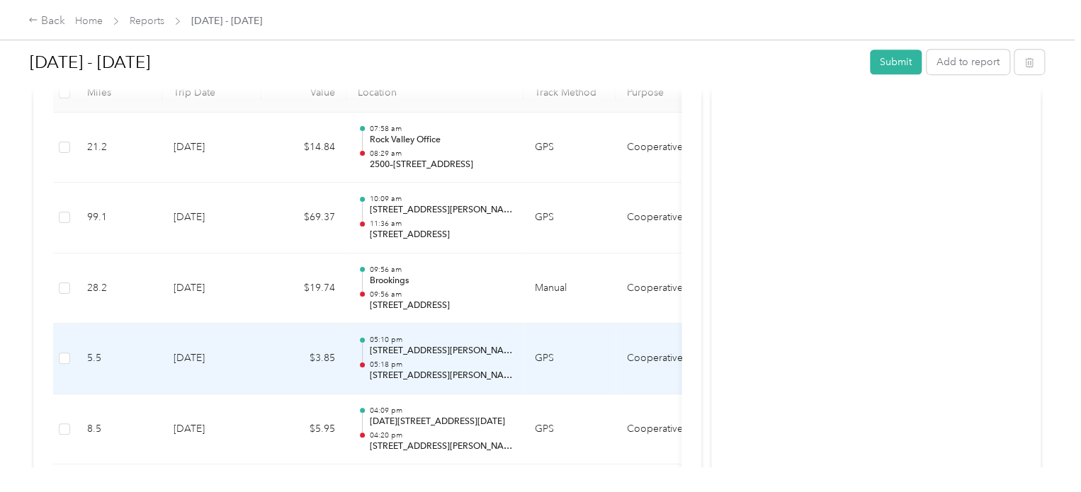
click at [464, 339] on p "05:10 pm" at bounding box center [440, 340] width 143 height 10
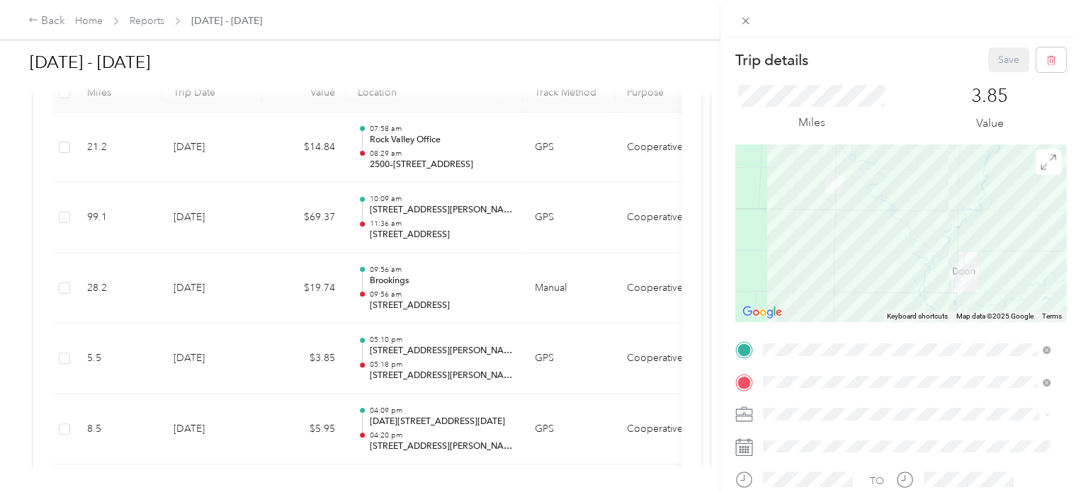
click at [451, 298] on div "Trip details Save This trip cannot be edited because it is either under review,…" at bounding box center [540, 246] width 1081 height 492
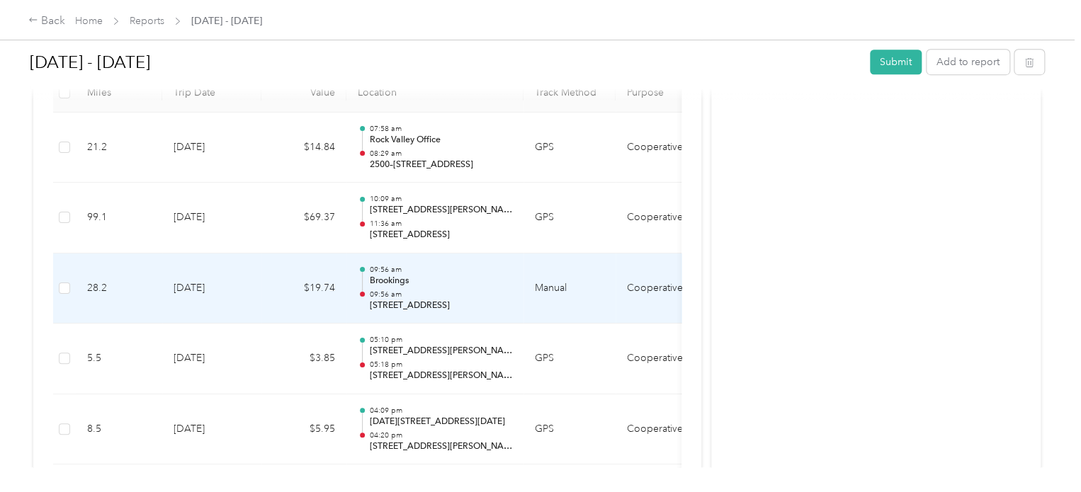
click at [451, 300] on p "19851 485th Avenue, White" at bounding box center [440, 306] width 143 height 13
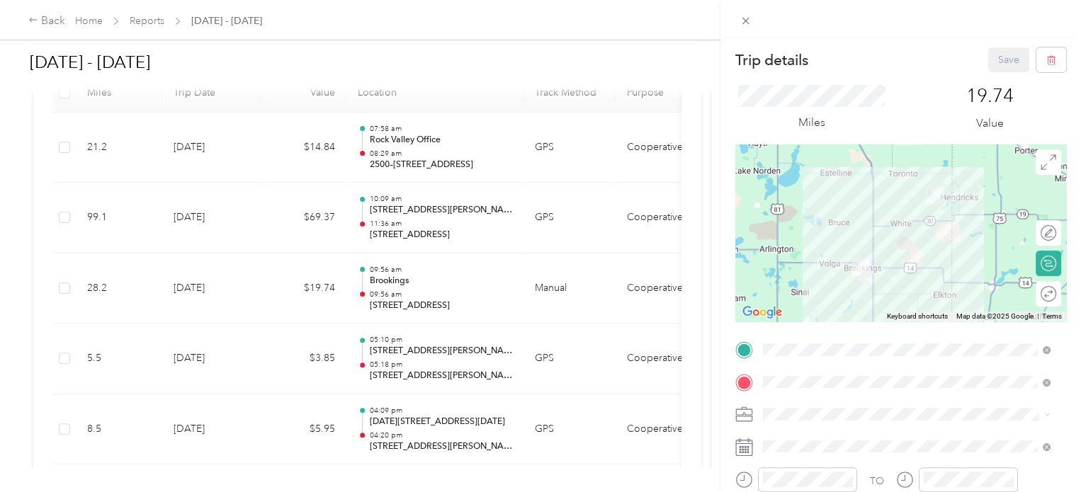
click at [441, 376] on div "Trip details Save This trip cannot be edited because it is either under review,…" at bounding box center [540, 246] width 1081 height 492
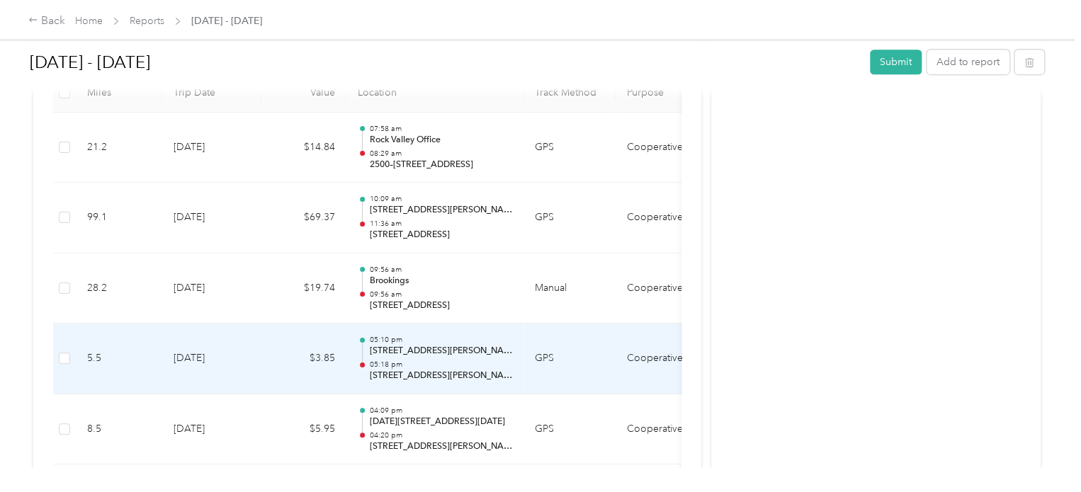
click at [441, 376] on p "305 Barton Ave, Doon, IA" at bounding box center [440, 376] width 143 height 13
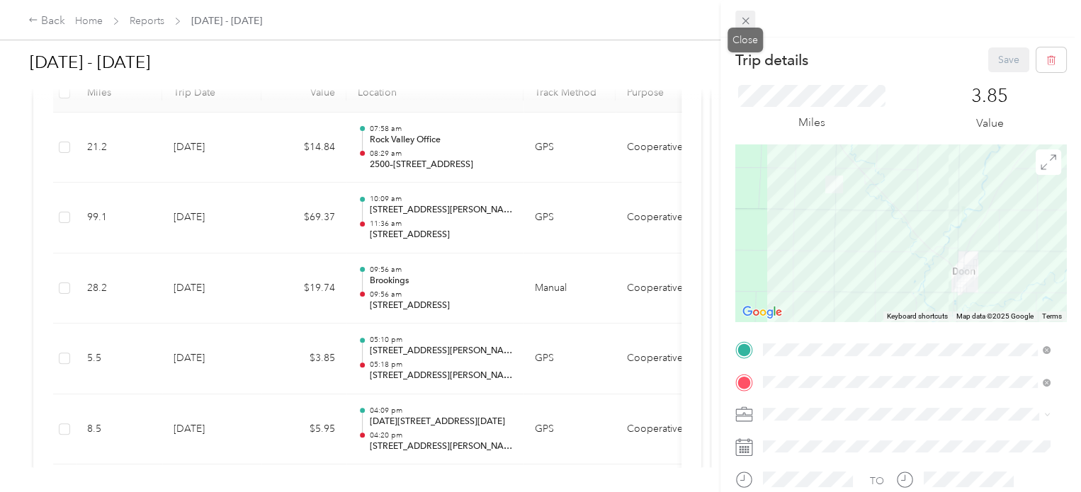
click at [748, 23] on icon at bounding box center [745, 21] width 7 height 7
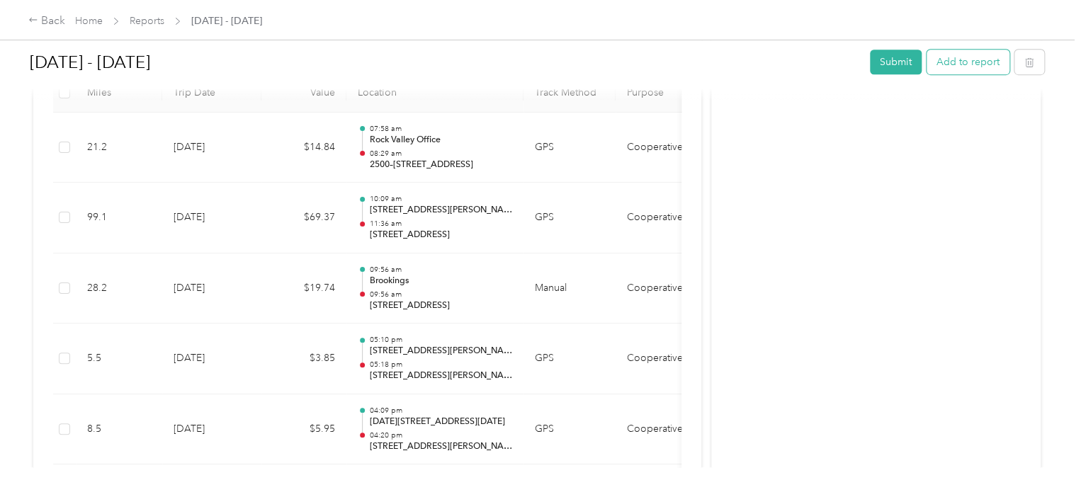
click at [942, 67] on button "Add to report" at bounding box center [968, 62] width 83 height 25
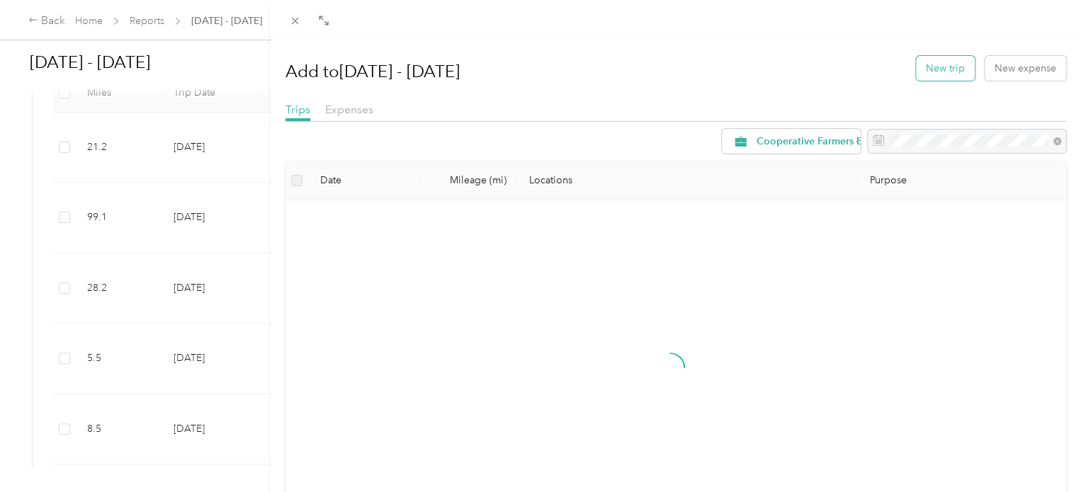
click at [922, 74] on button "New trip" at bounding box center [945, 68] width 59 height 25
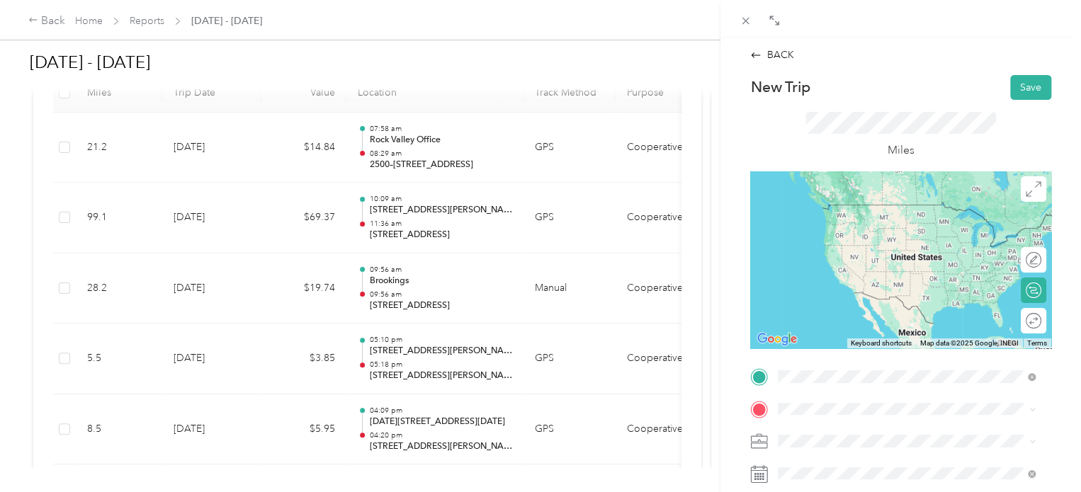
click at [858, 205] on span "19851 485th Avenue White, South Dakota 56136, United States" at bounding box center [876, 204] width 142 height 13
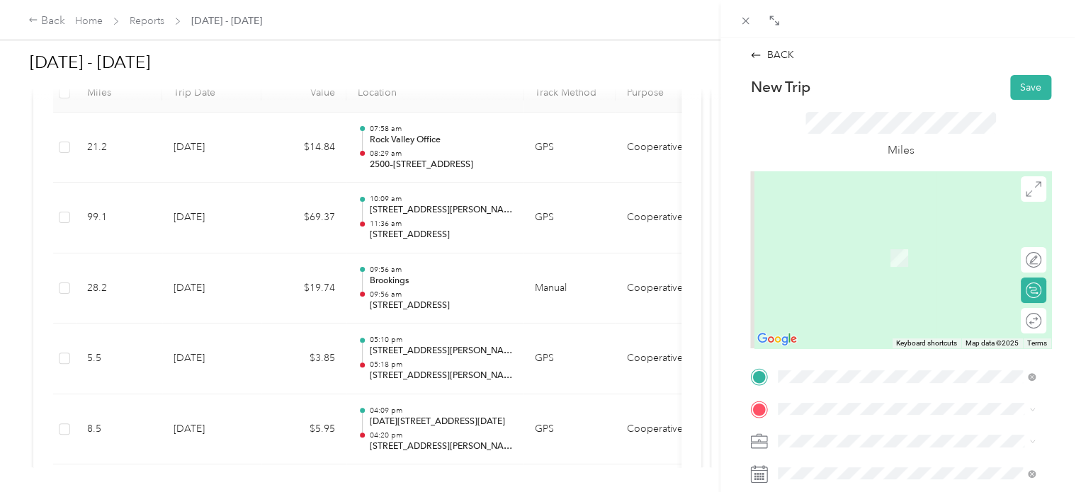
click at [904, 301] on div "TEAM Rock Valley Admin" at bounding box center [876, 292] width 142 height 18
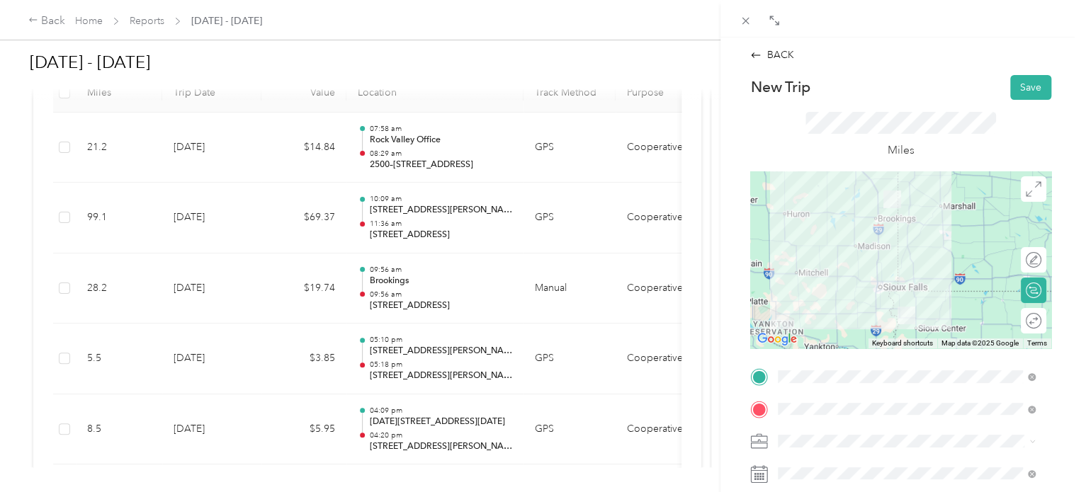
click at [871, 284] on div at bounding box center [900, 259] width 301 height 177
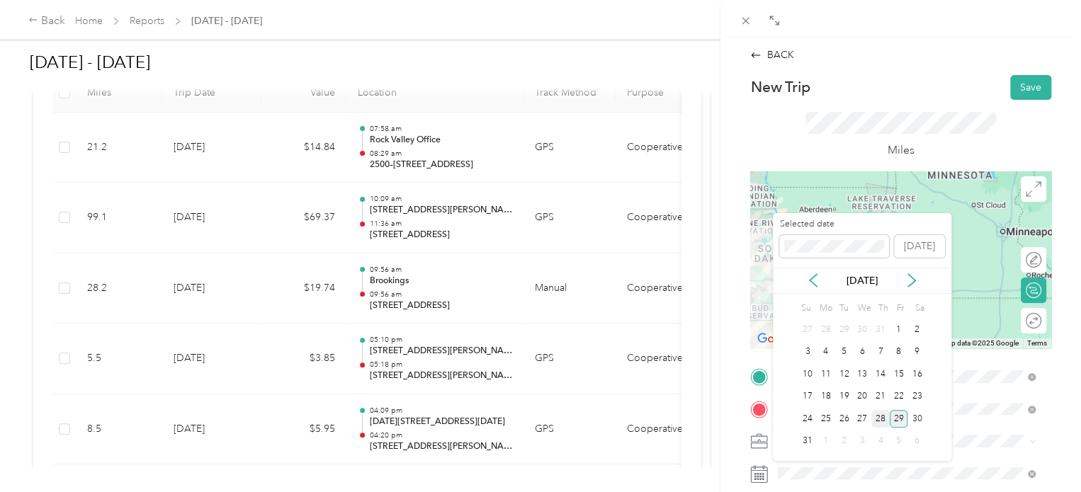
click at [881, 415] on div "28" at bounding box center [880, 419] width 18 height 18
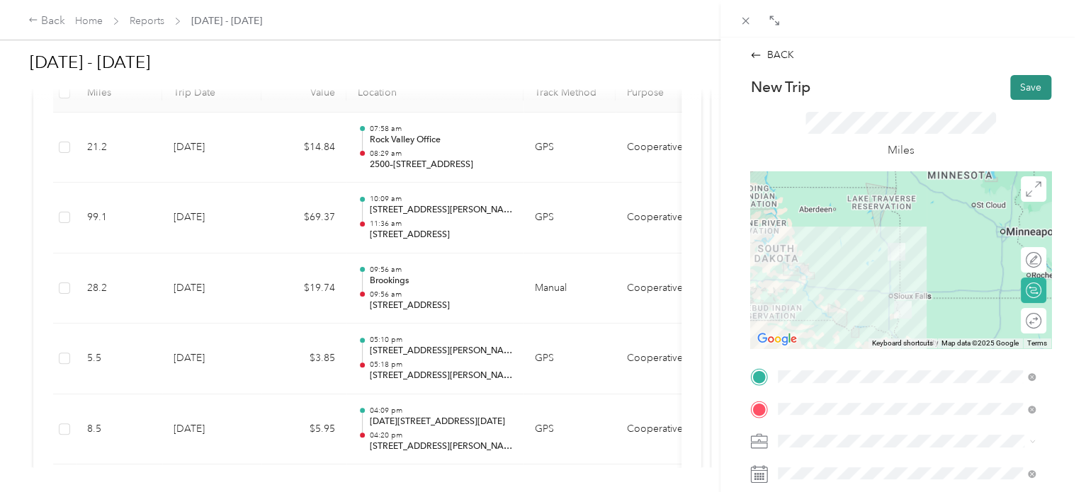
click at [1011, 93] on button "Save" at bounding box center [1030, 87] width 41 height 25
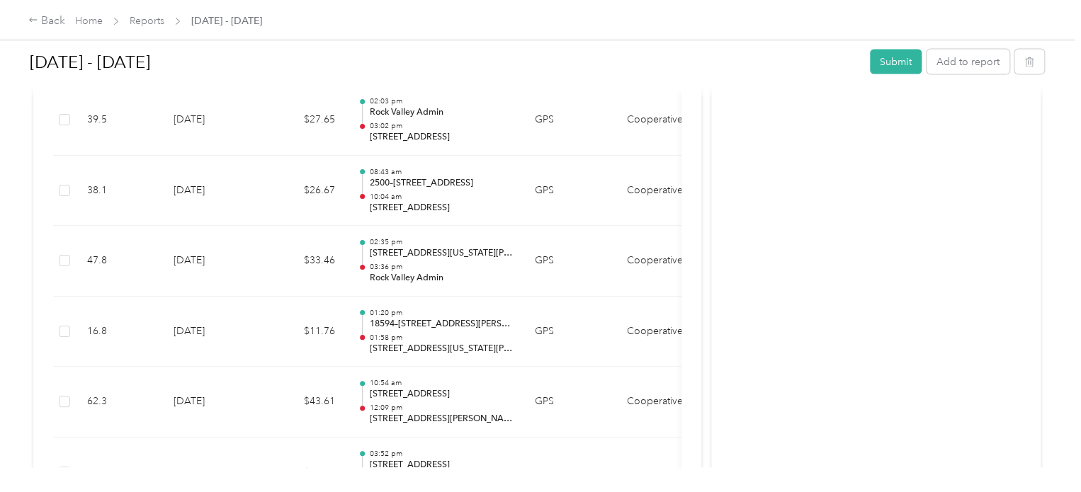
scroll to position [1204, 0]
